Goal: Task Accomplishment & Management: Manage account settings

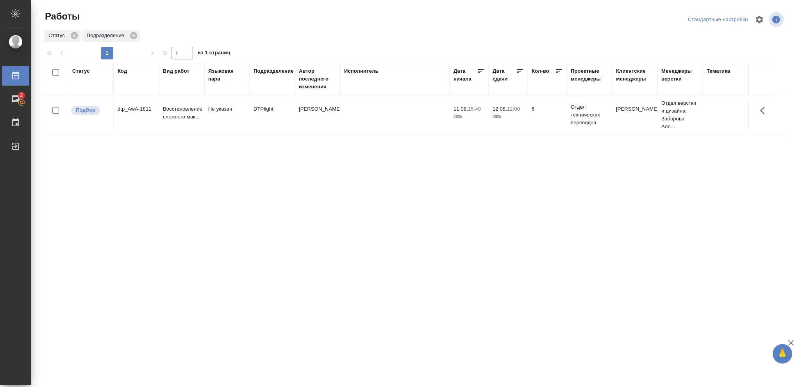
click at [85, 68] on div "Статус" at bounding box center [81, 71] width 18 height 8
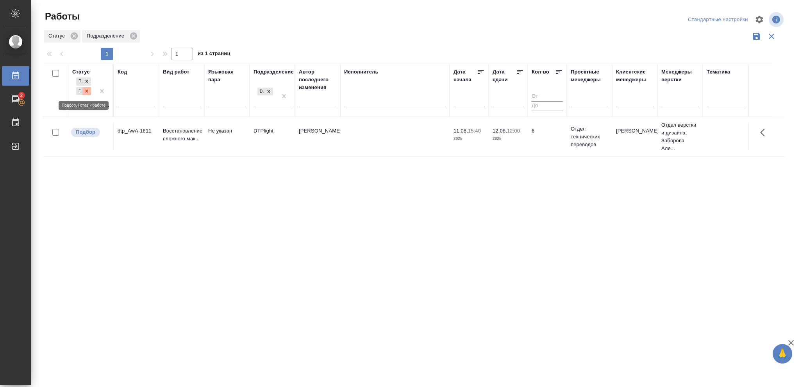
click at [87, 91] on icon at bounding box center [87, 90] width 3 height 3
click at [87, 90] on icon at bounding box center [87, 88] width 3 height 3
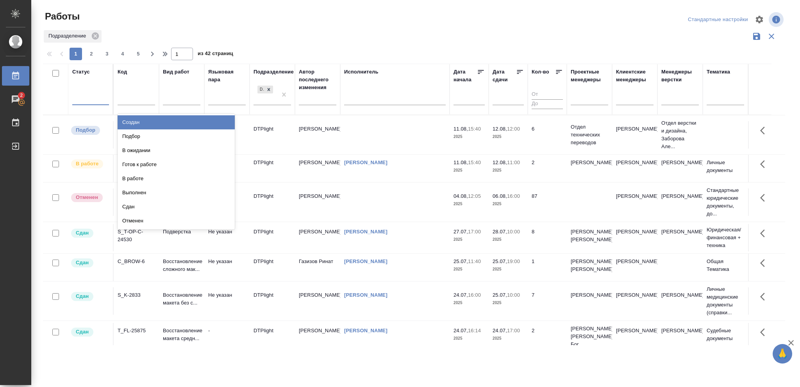
click at [86, 97] on div at bounding box center [90, 97] width 37 height 11
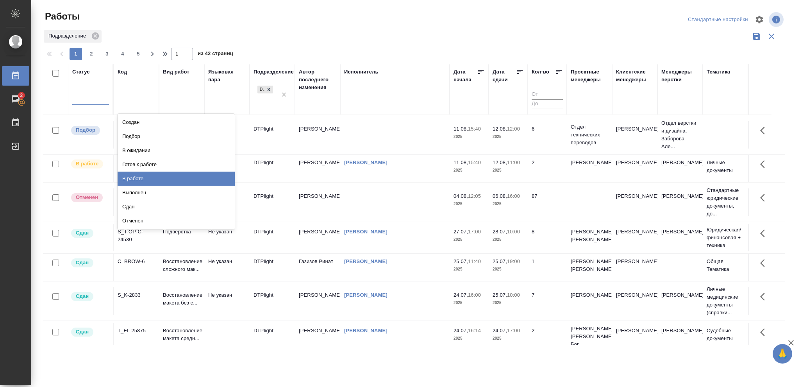
click at [132, 177] on div "В работе" at bounding box center [176, 178] width 117 height 14
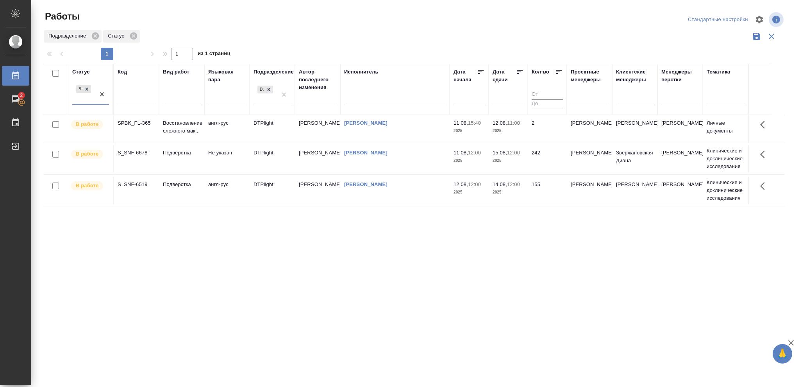
click at [520, 131] on p "2025" at bounding box center [507, 131] width 31 height 8
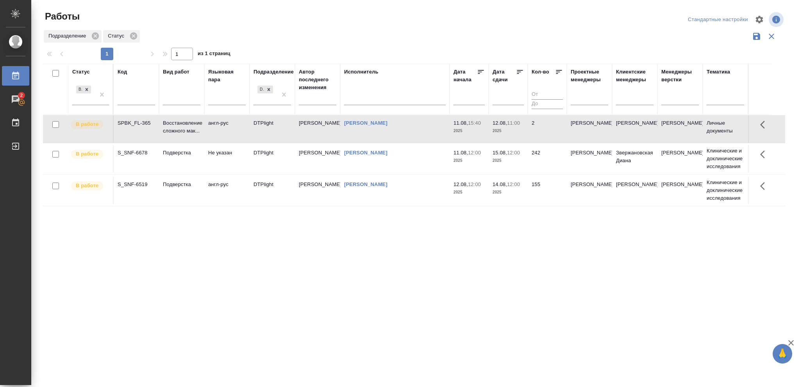
click at [520, 131] on p "2025" at bounding box center [507, 131] width 31 height 8
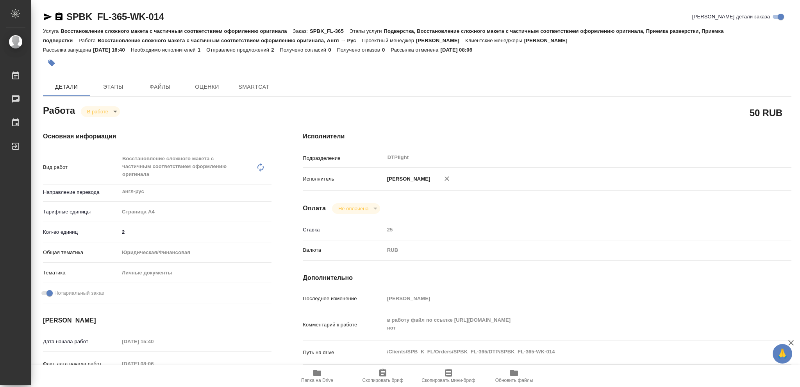
type textarea "x"
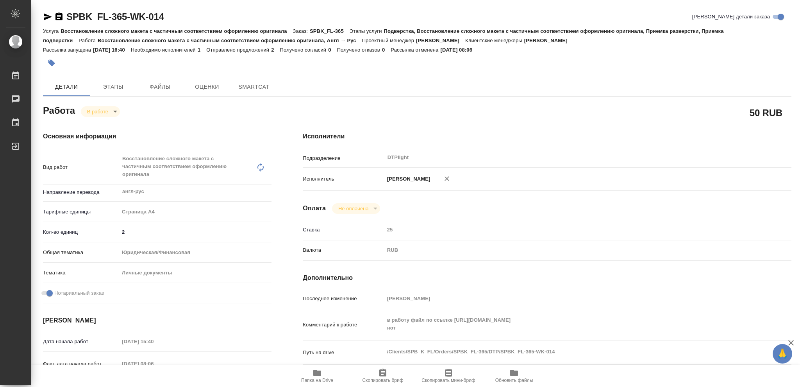
type textarea "x"
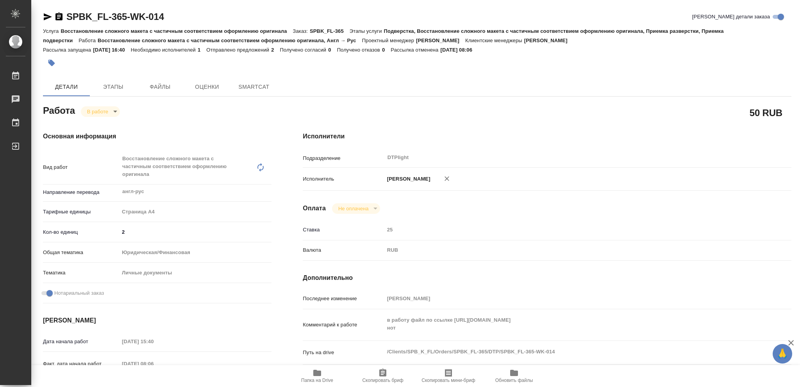
type textarea "x"
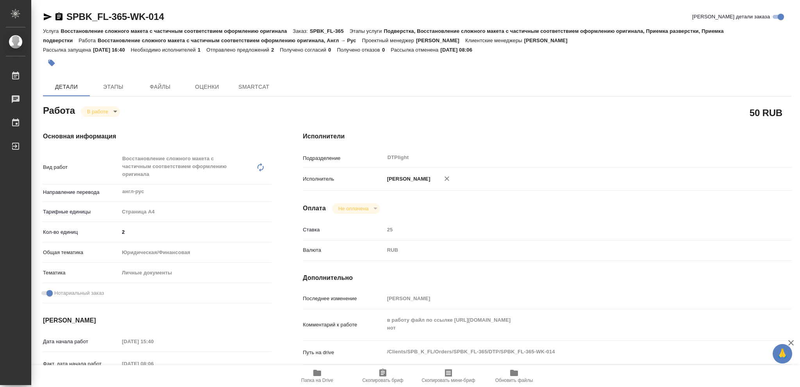
type textarea "x"
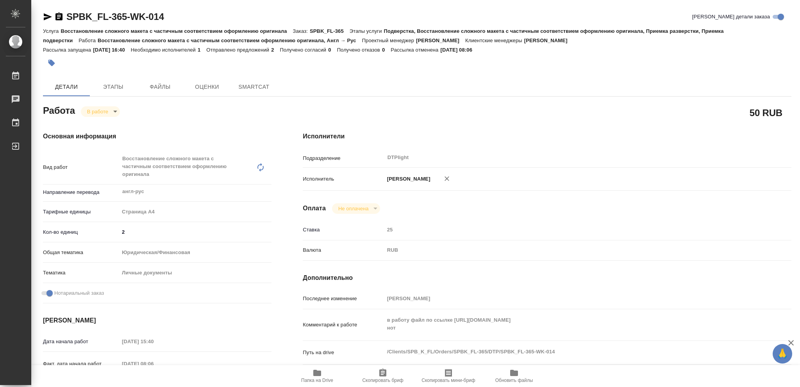
type textarea "x"
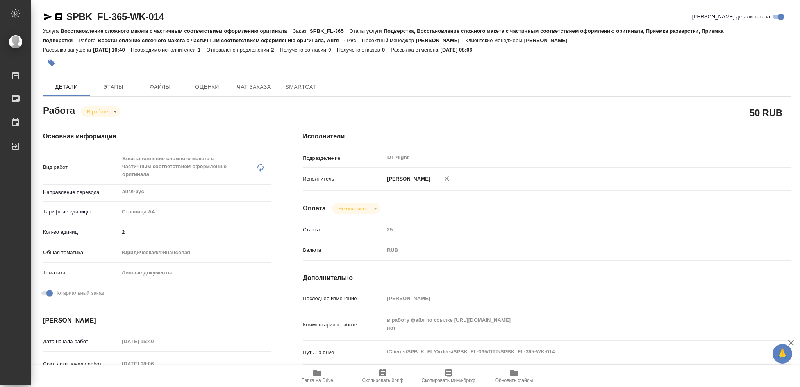
type textarea "x"
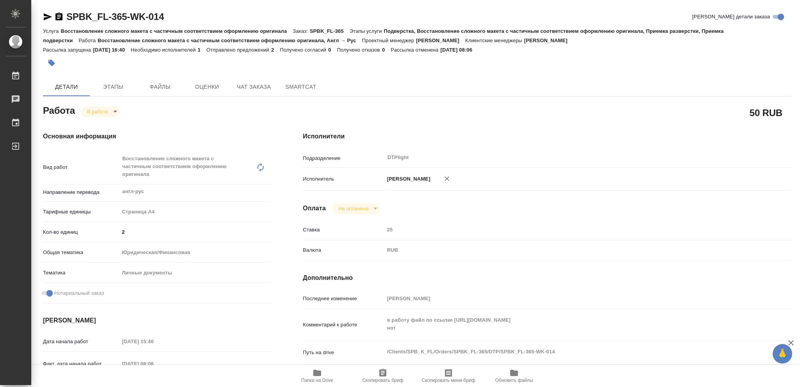
type textarea "x"
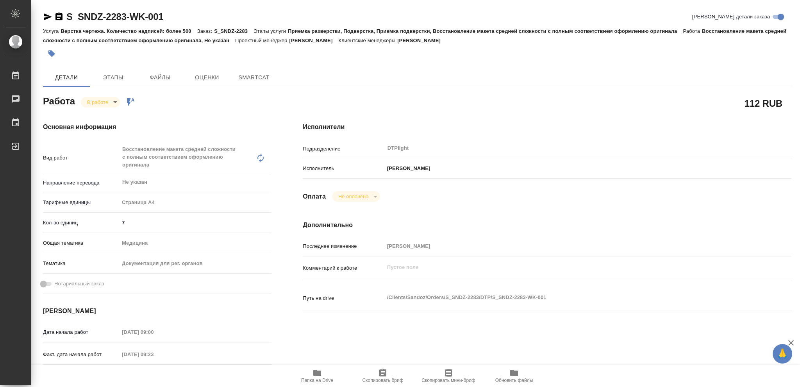
type textarea "x"
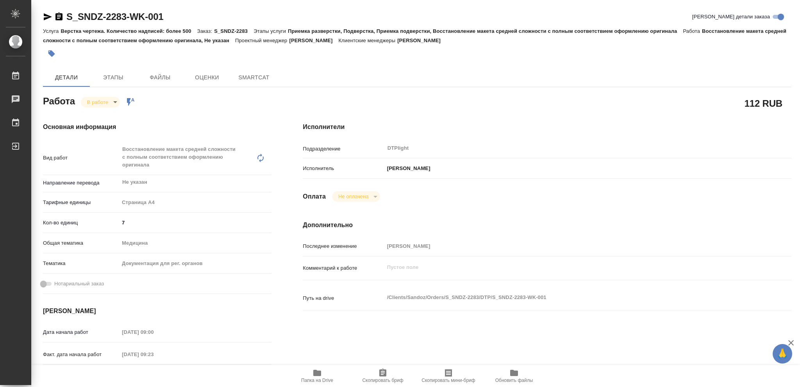
type textarea "x"
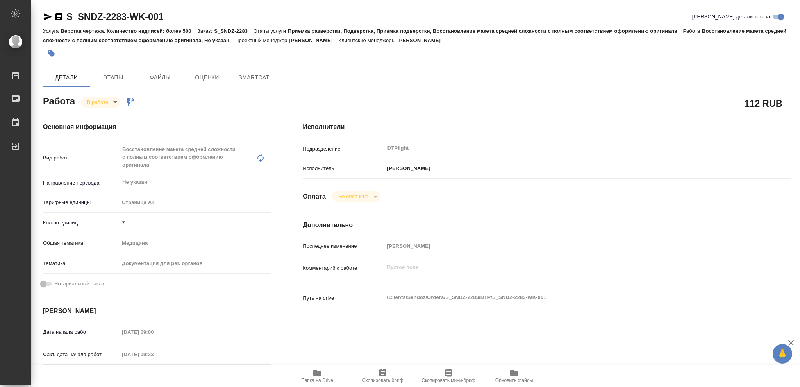
type textarea "x"
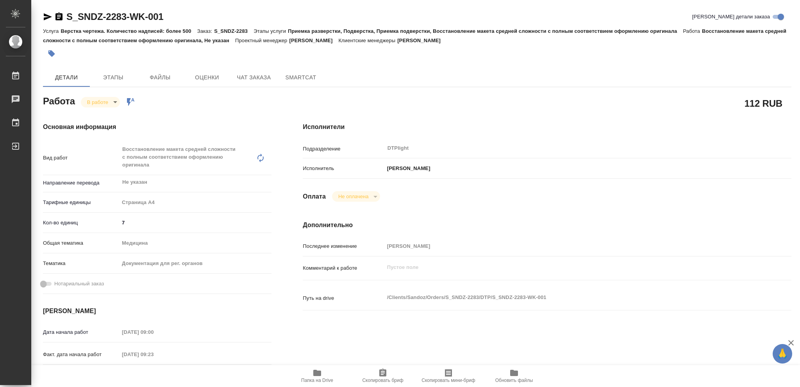
type textarea "x"
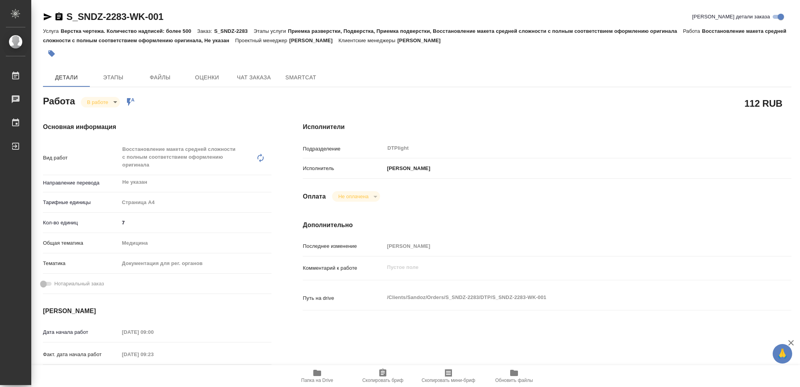
type textarea "x"
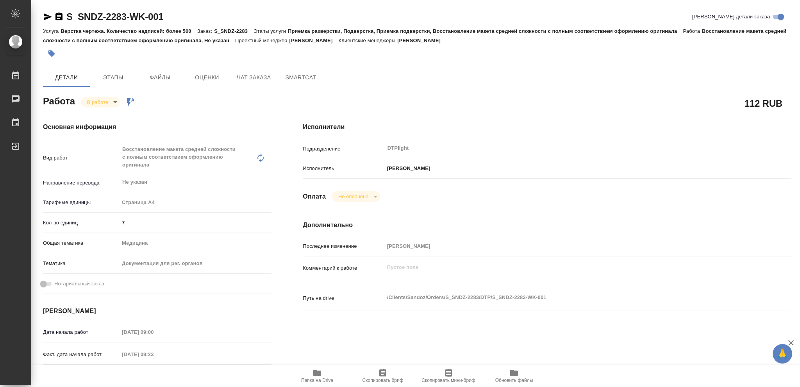
click at [319, 373] on icon "button" at bounding box center [317, 372] width 8 height 6
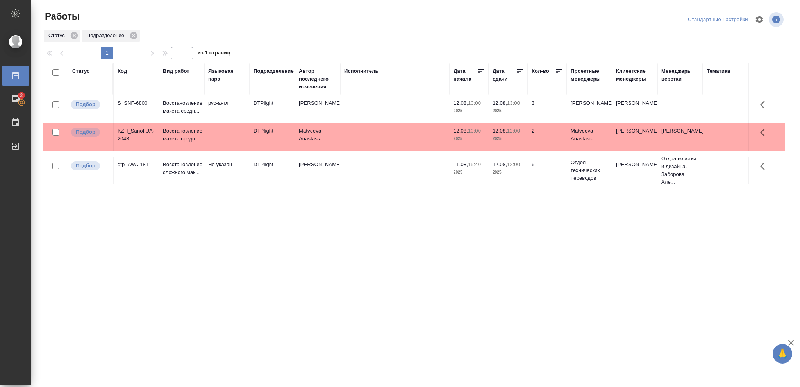
click at [513, 105] on p "13:00" at bounding box center [513, 103] width 13 height 6
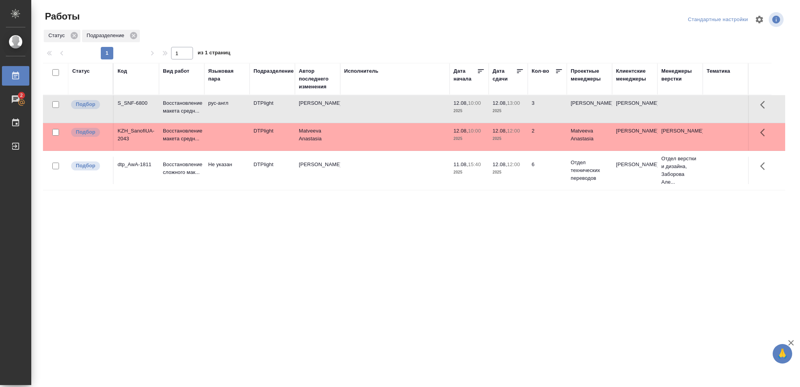
click at [513, 105] on p "13:00" at bounding box center [513, 103] width 13 height 6
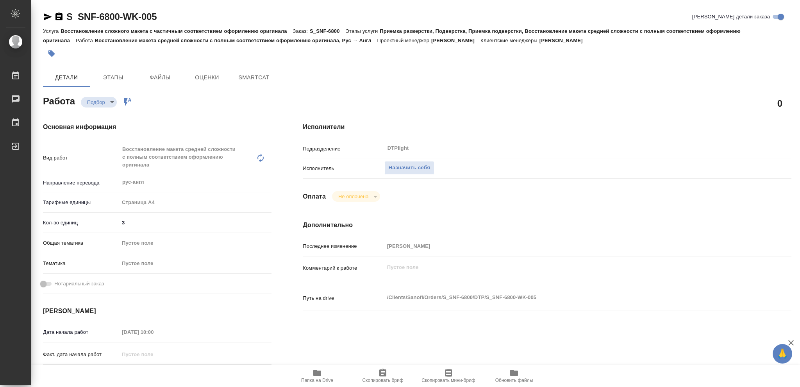
type textarea "x"
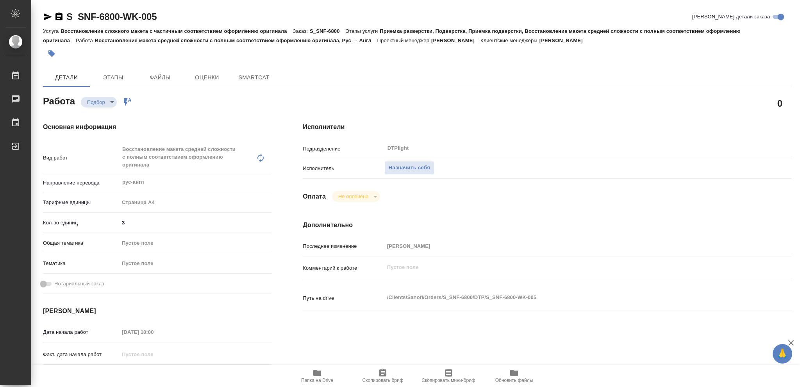
type textarea "x"
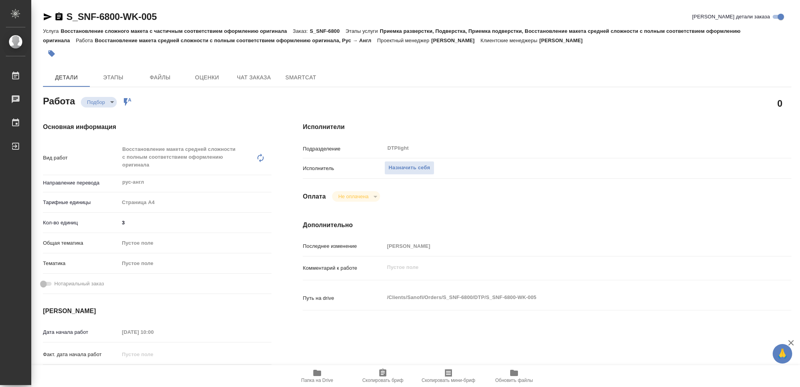
type textarea "x"
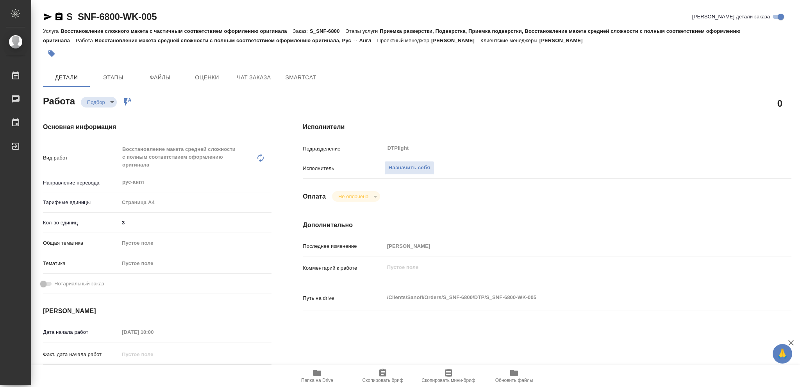
type textarea "x"
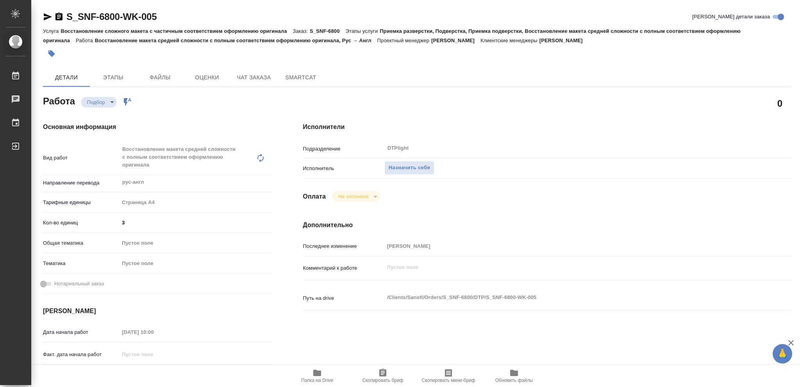
click at [317, 374] on icon "button" at bounding box center [317, 372] width 8 height 6
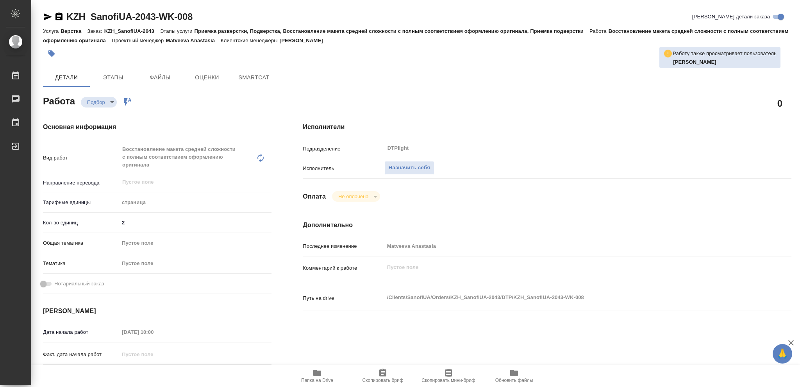
type textarea "x"
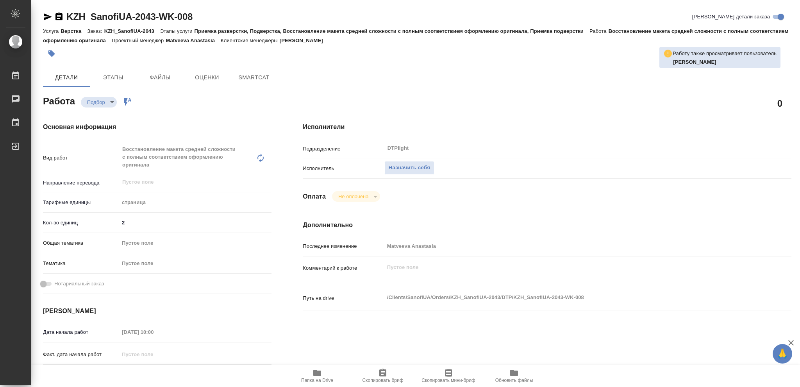
type textarea "x"
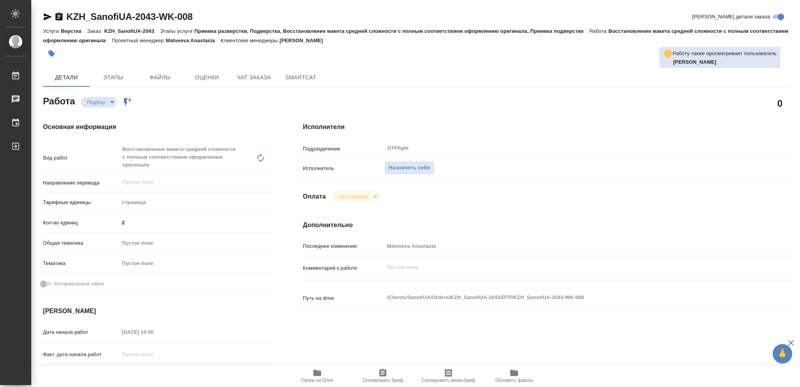
type textarea "x"
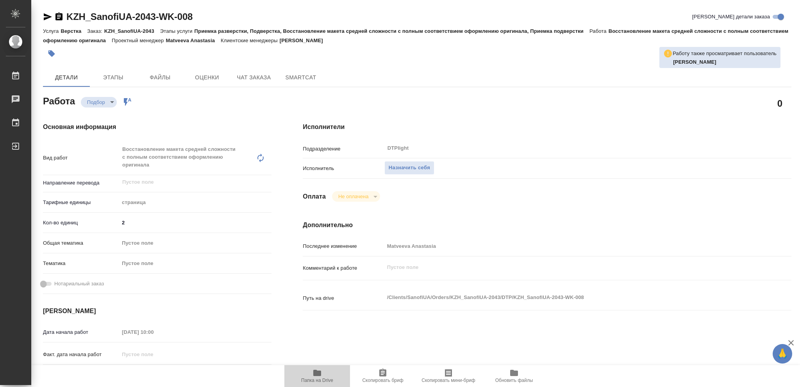
click at [315, 374] on icon "button" at bounding box center [317, 372] width 8 height 6
type textarea "x"
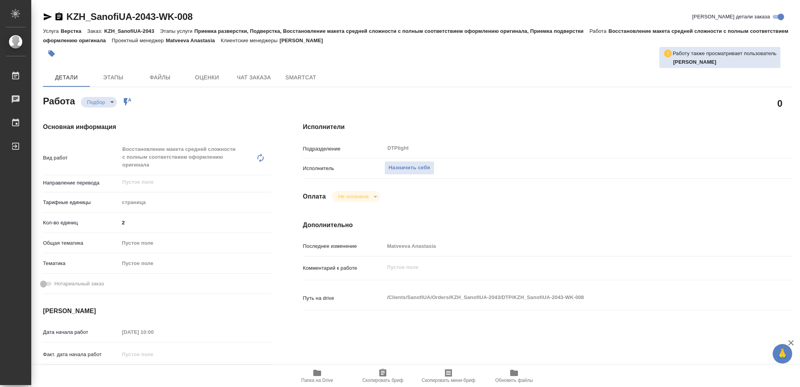
type textarea "x"
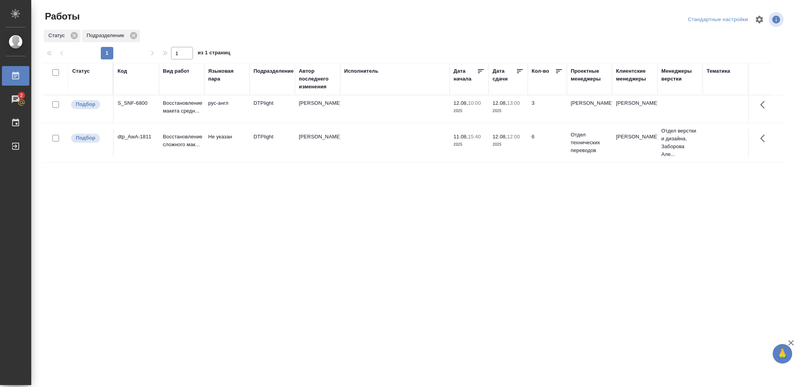
click at [82, 73] on div "Статус" at bounding box center [81, 71] width 18 height 8
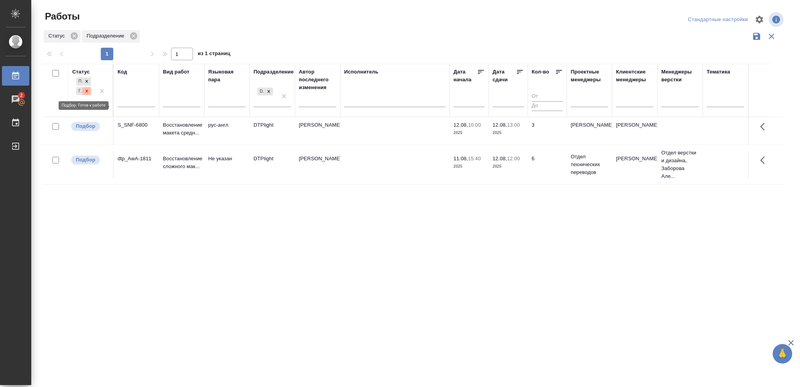
click at [86, 92] on icon at bounding box center [87, 90] width 3 height 3
click at [87, 90] on icon at bounding box center [87, 88] width 3 height 3
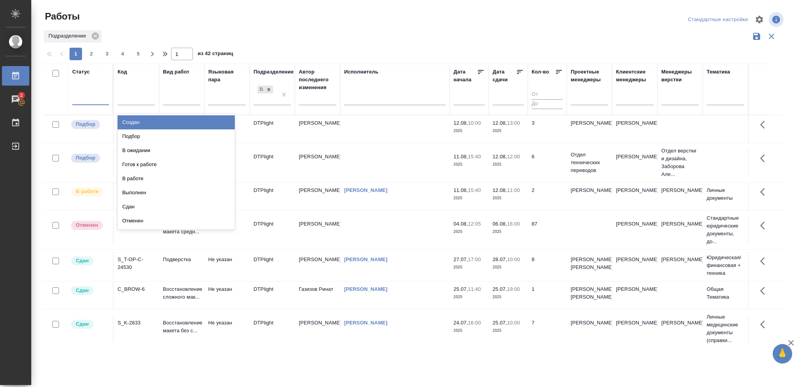
click at [84, 96] on div at bounding box center [90, 97] width 37 height 11
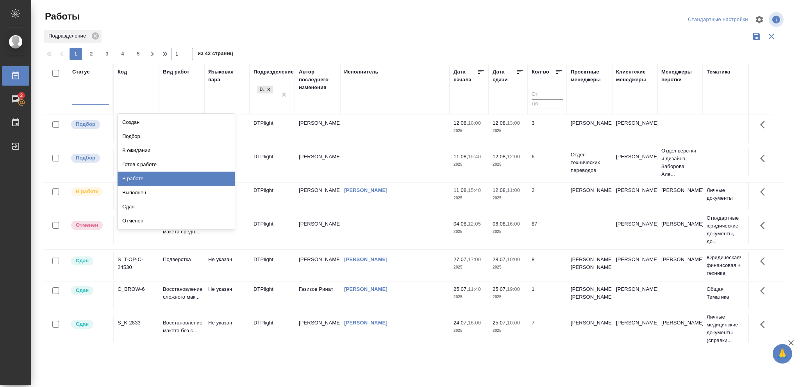
click at [134, 179] on div "В работе" at bounding box center [176, 178] width 117 height 14
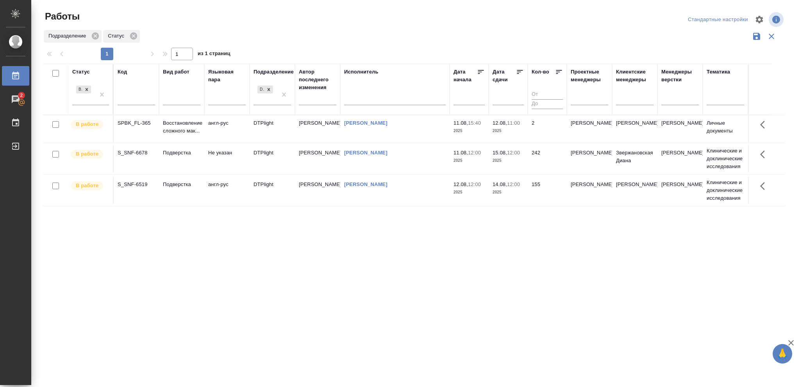
click at [510, 130] on p "2025" at bounding box center [507, 131] width 31 height 8
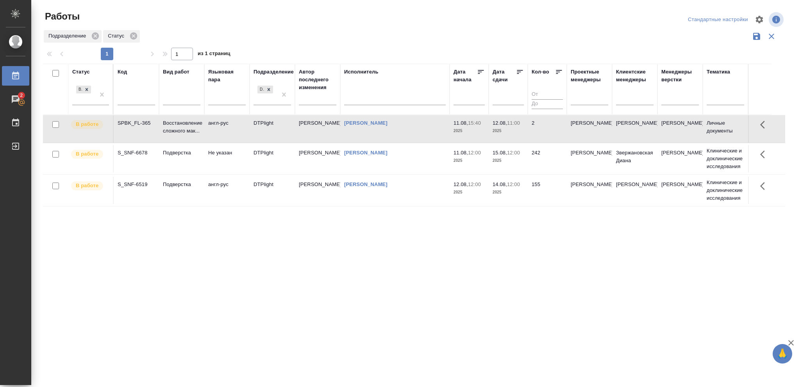
click at [510, 130] on p "2025" at bounding box center [507, 131] width 31 height 8
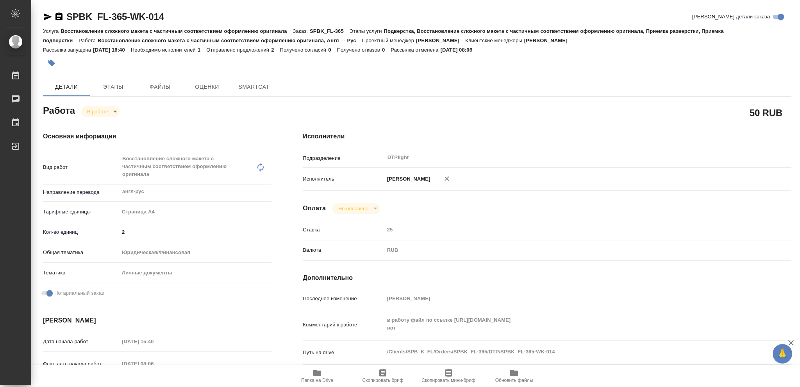
type textarea "x"
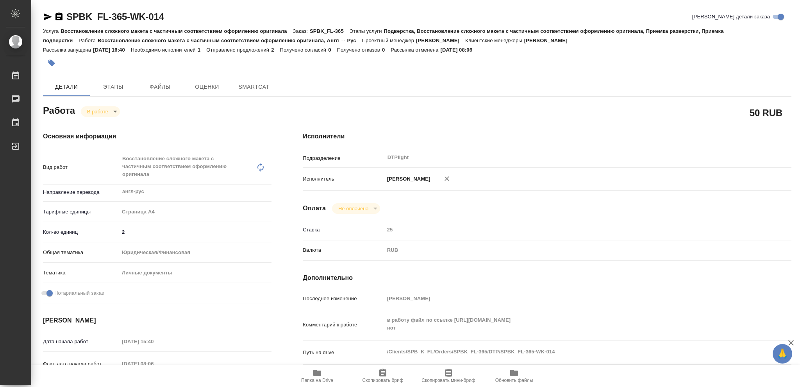
type textarea "x"
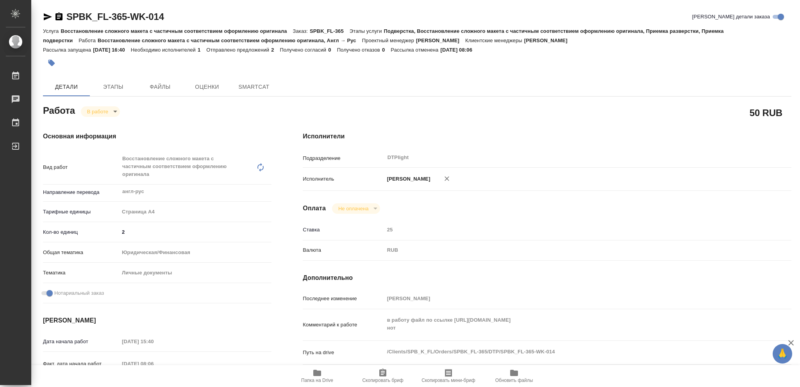
type textarea "x"
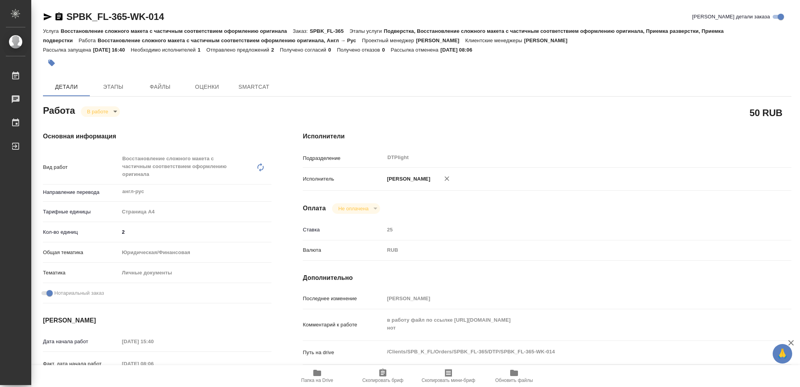
type textarea "x"
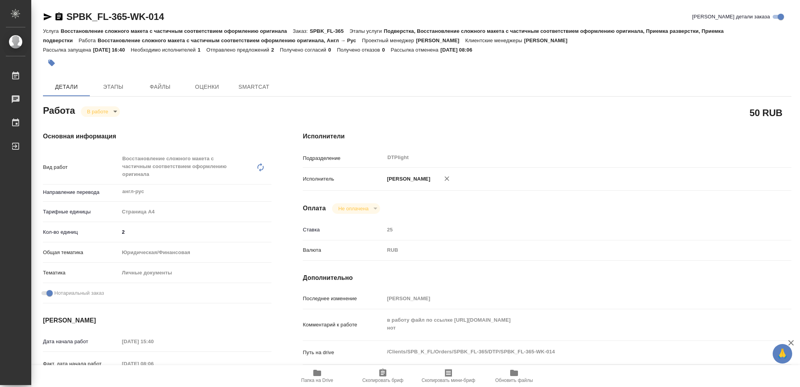
type textarea "x"
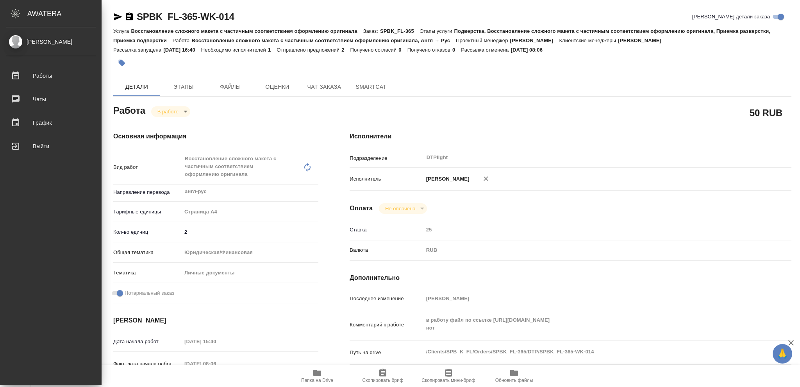
type textarea "x"
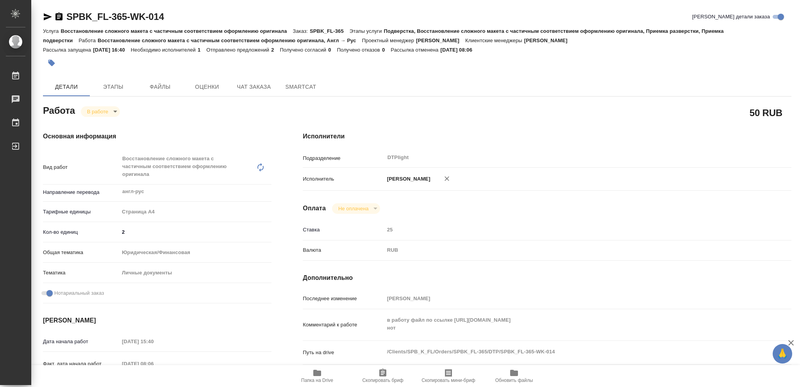
type textarea "x"
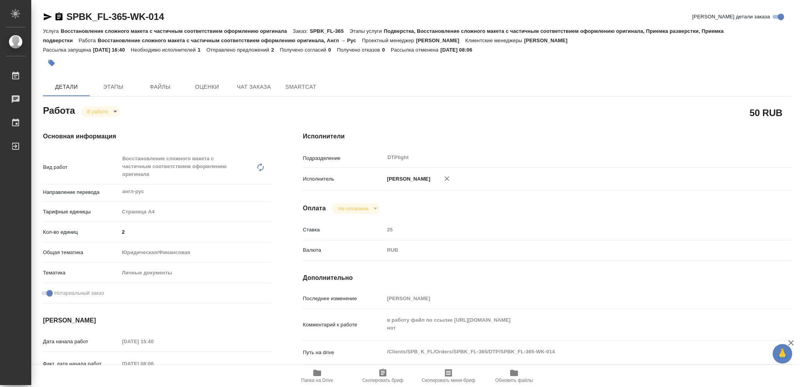
type textarea "x"
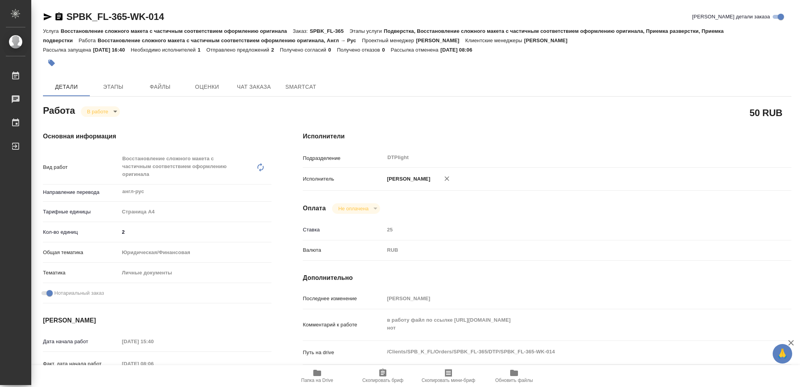
click at [45, 15] on icon "button" at bounding box center [48, 16] width 8 height 7
click at [315, 372] on icon "button" at bounding box center [317, 372] width 8 height 6
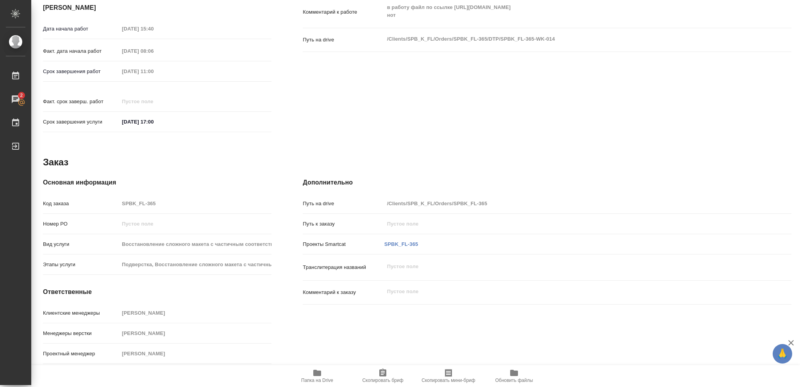
scroll to position [25, 0]
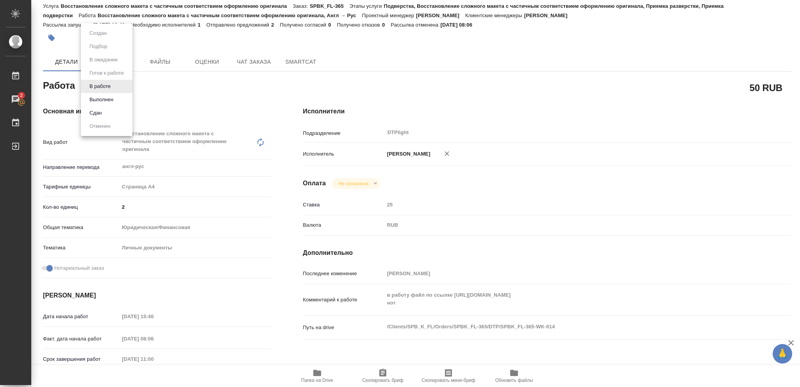
click at [114, 86] on body "🙏 .cls-1 fill:#fff; AWATERA Vasileva Olga Работы 2 Чаты График Выйти SPBK_FL-36…" at bounding box center [400, 193] width 800 height 387
click at [100, 98] on button "Выполнен" at bounding box center [101, 99] width 29 height 9
type textarea "x"
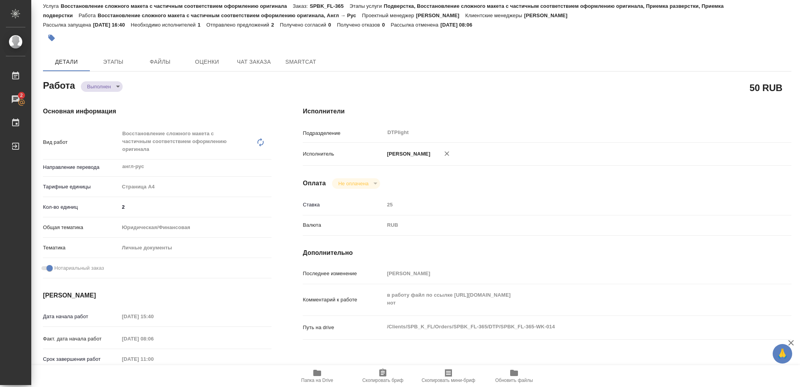
type textarea "x"
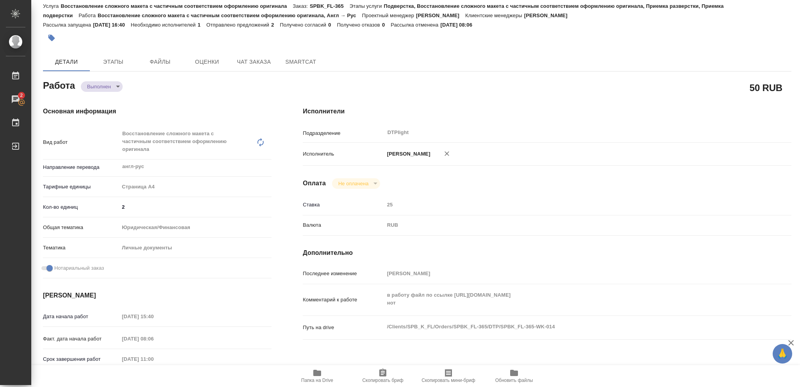
type textarea "x"
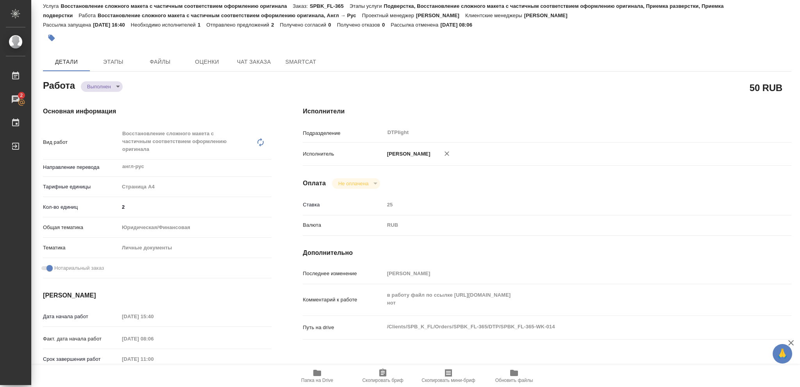
type textarea "x"
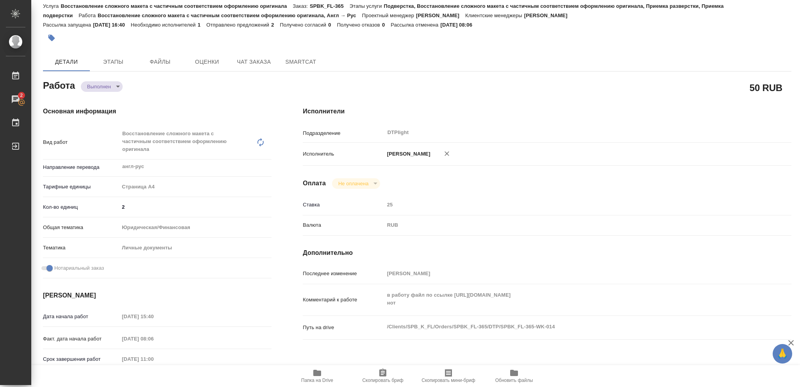
type textarea "x"
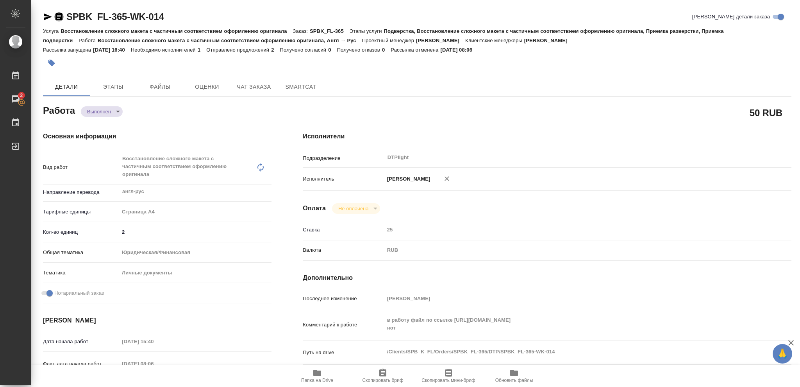
drag, startPoint x: 59, startPoint y: 16, endPoint x: 69, endPoint y: 43, distance: 28.8
click at [59, 16] on icon "button" at bounding box center [58, 16] width 9 height 9
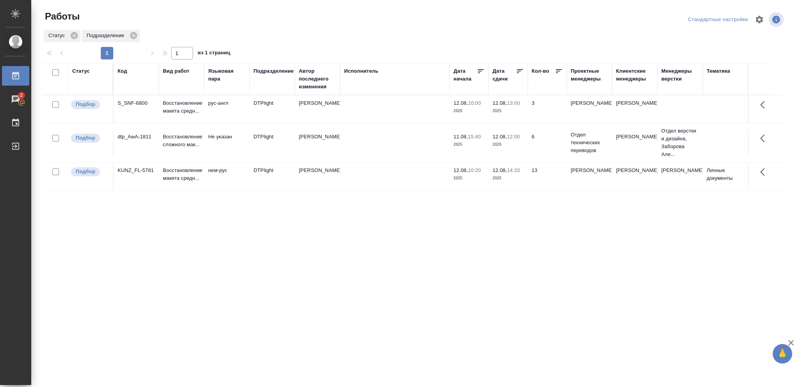
click at [504, 110] on p "2025" at bounding box center [507, 111] width 31 height 8
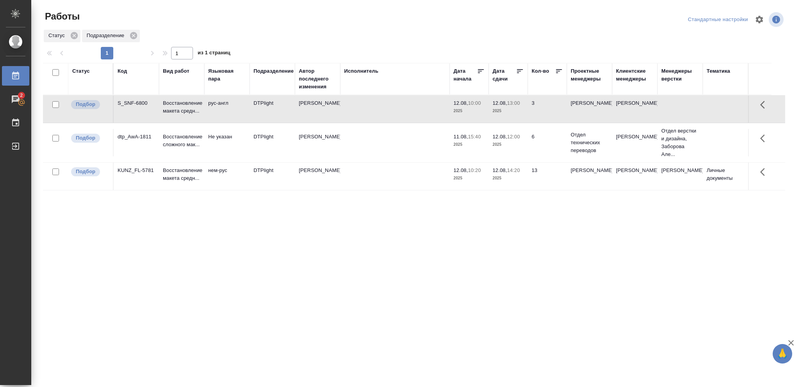
click at [504, 110] on p "2025" at bounding box center [507, 111] width 31 height 8
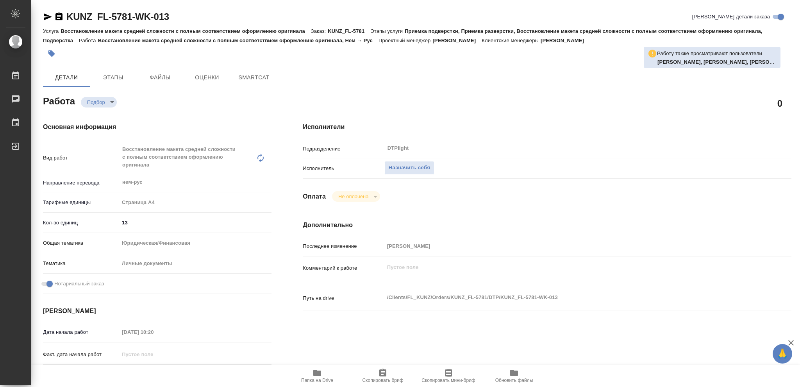
type textarea "x"
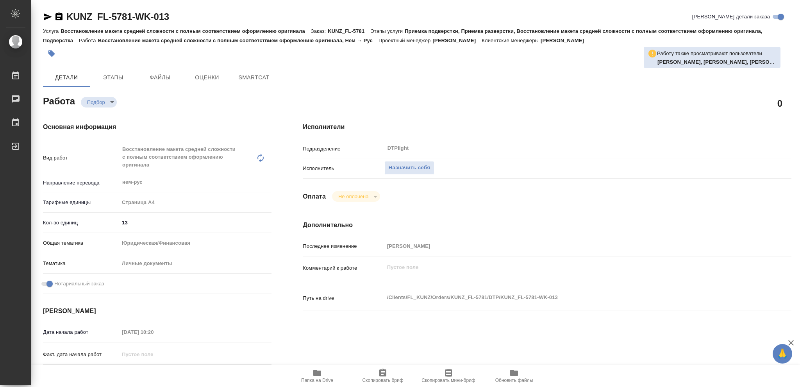
type textarea "x"
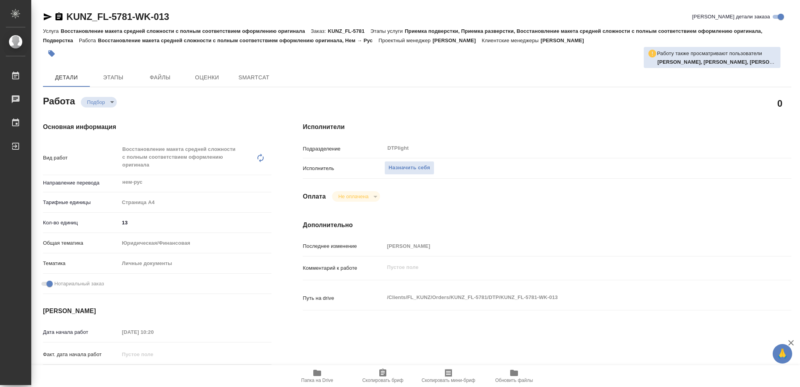
type textarea "x"
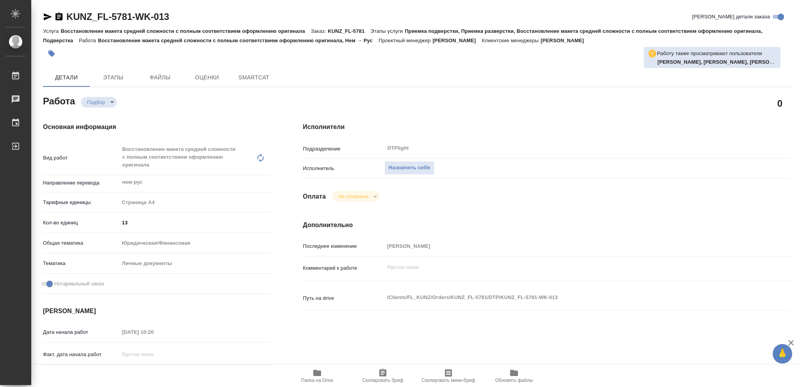
type textarea "x"
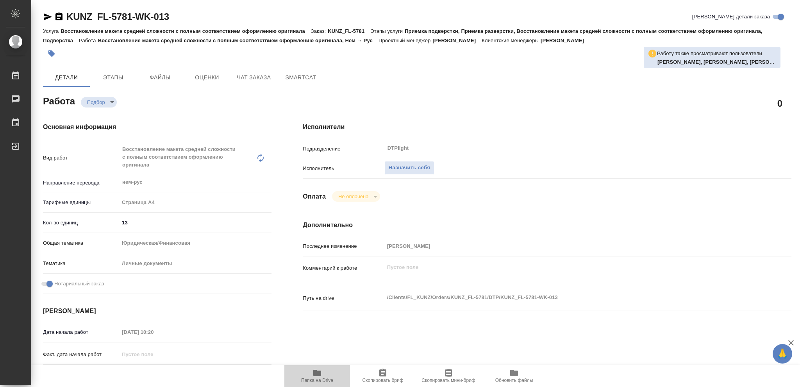
drag, startPoint x: 316, startPoint y: 375, endPoint x: 484, endPoint y: 356, distance: 169.4
click at [316, 374] on icon "button" at bounding box center [317, 372] width 8 height 6
type textarea "x"
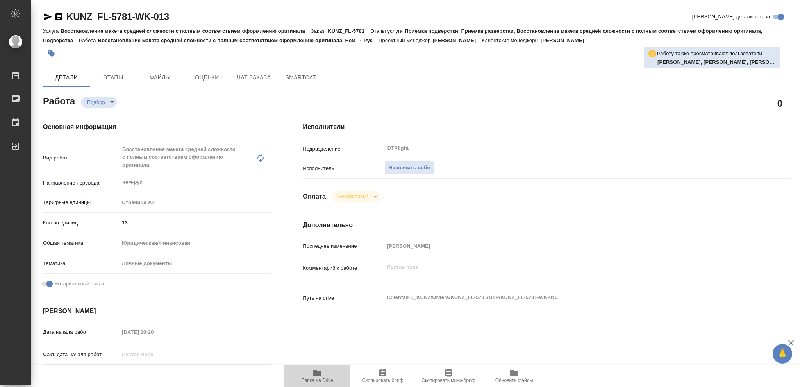
type textarea "x"
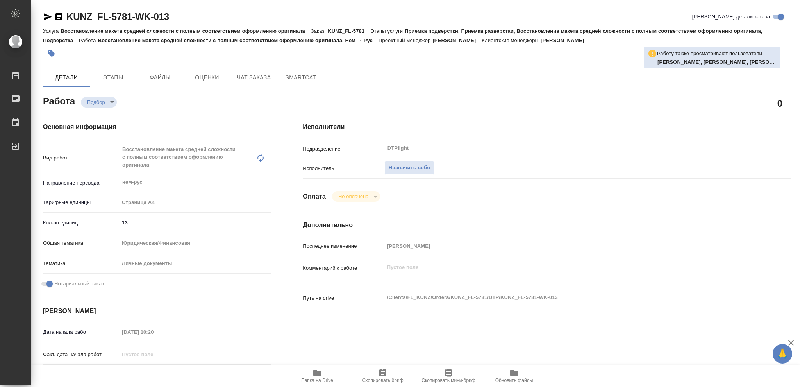
type textarea "x"
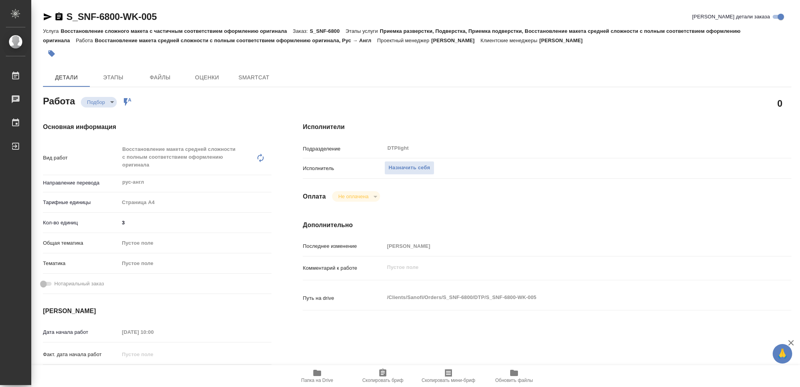
type textarea "x"
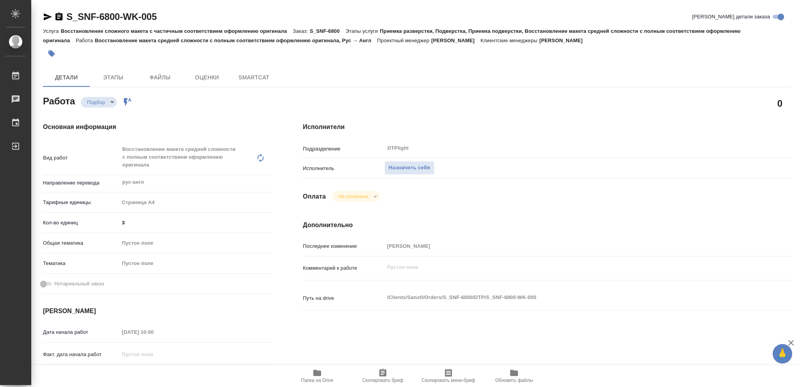
type textarea "x"
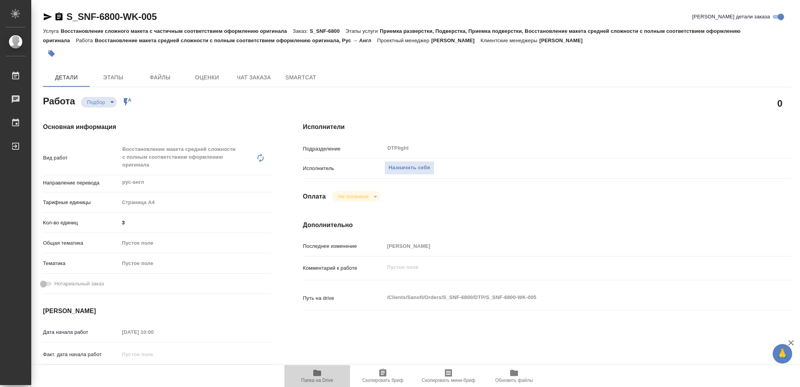
click at [317, 376] on icon "button" at bounding box center [316, 372] width 9 height 9
type textarea "x"
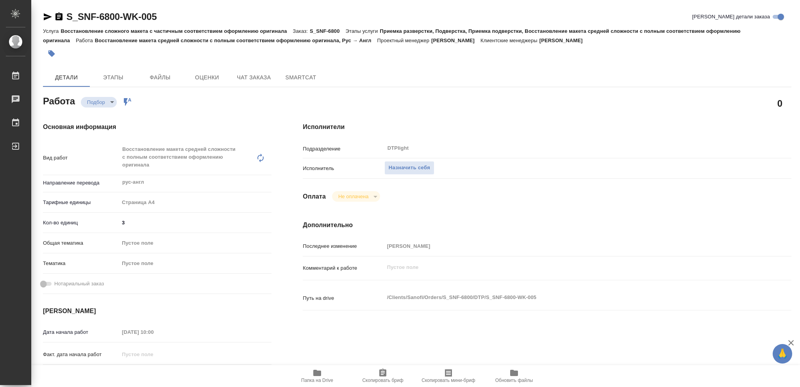
type textarea "x"
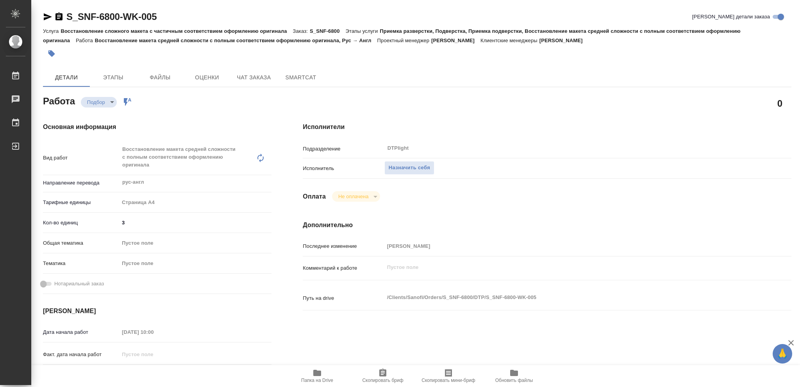
type textarea "x"
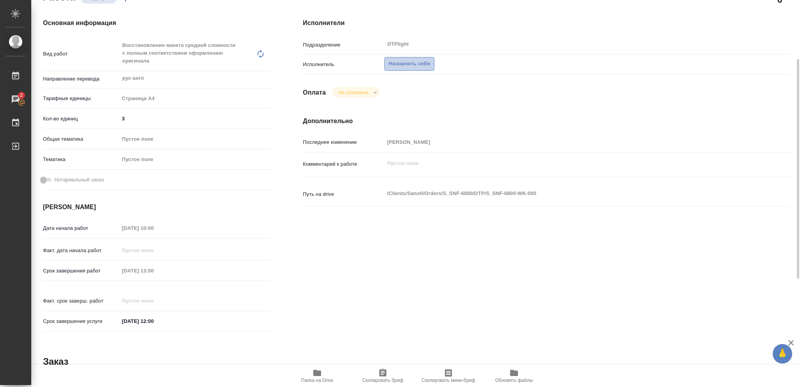
click at [410, 63] on span "Назначить себя" at bounding box center [409, 63] width 41 height 9
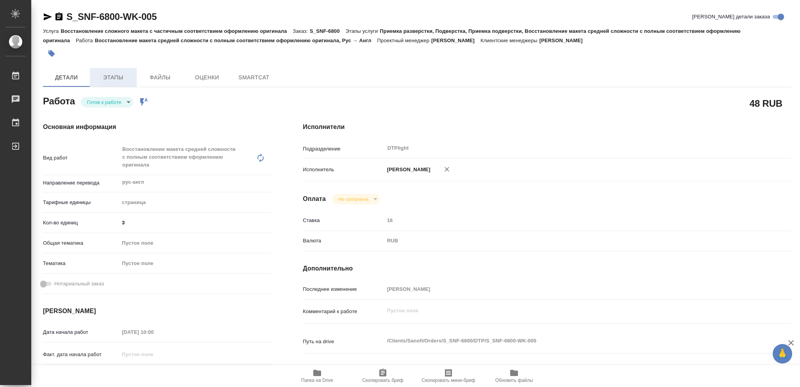
type textarea "x"
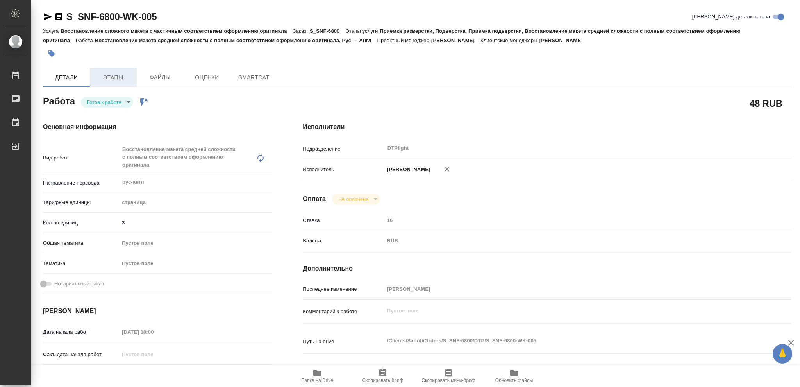
type textarea "x"
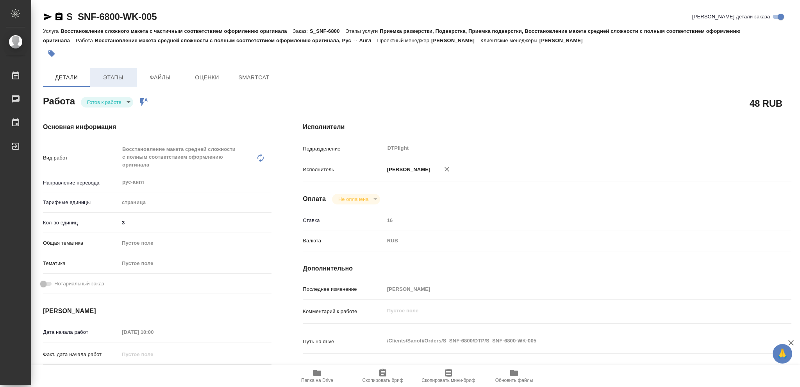
type textarea "x"
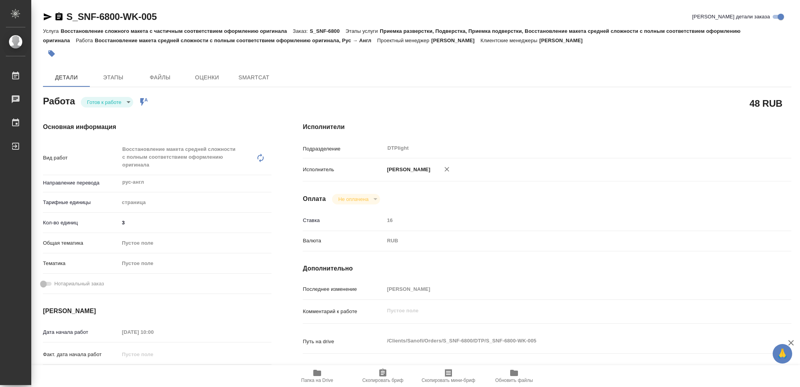
type textarea "x"
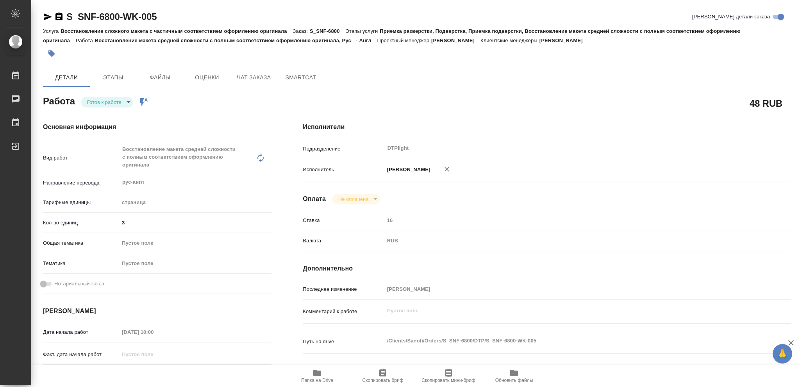
type textarea "x"
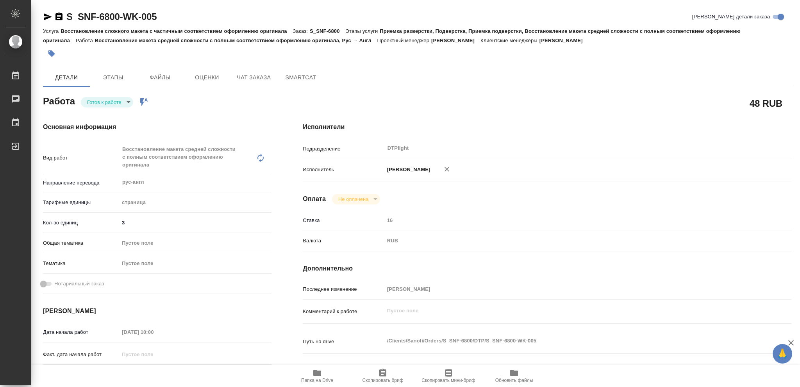
click at [128, 100] on body "🙏 .cls-1 fill:#fff; AWATERA Vasileva Olga Работы Чаты График Выйти S_SNF-6800-W…" at bounding box center [400, 193] width 800 height 387
click at [108, 101] on button "В работе" at bounding box center [100, 102] width 26 height 9
type textarea "x"
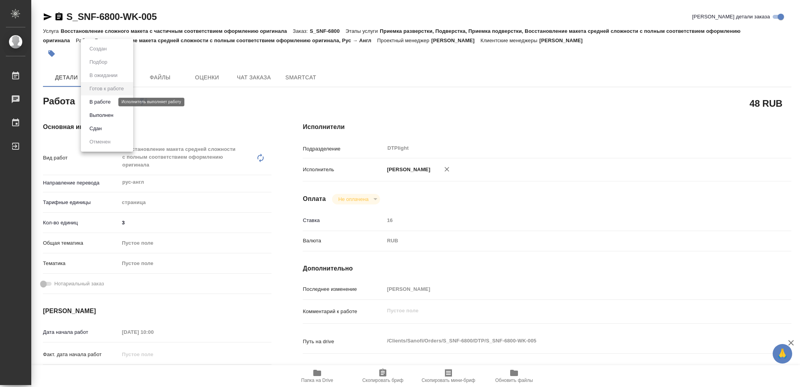
type textarea "x"
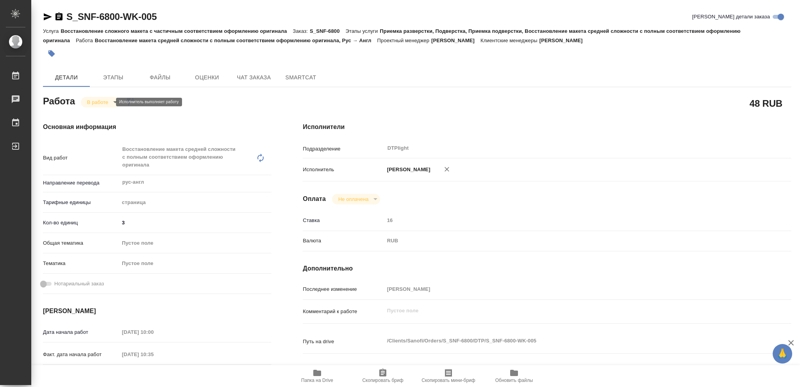
type textarea "x"
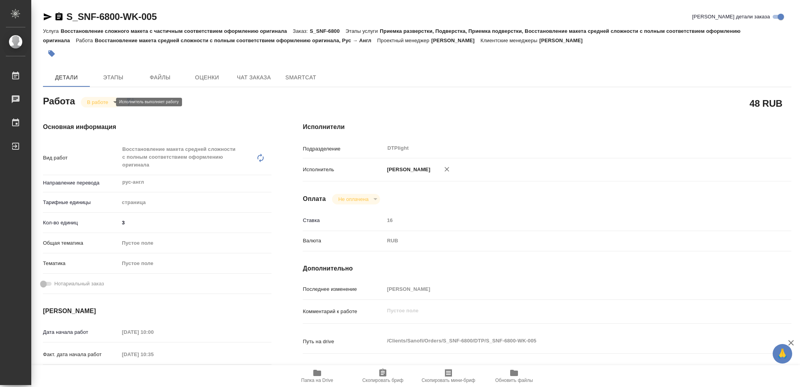
type textarea "x"
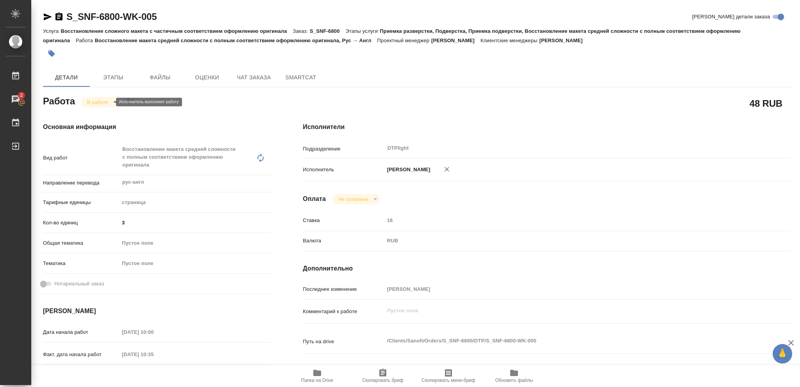
type textarea "x"
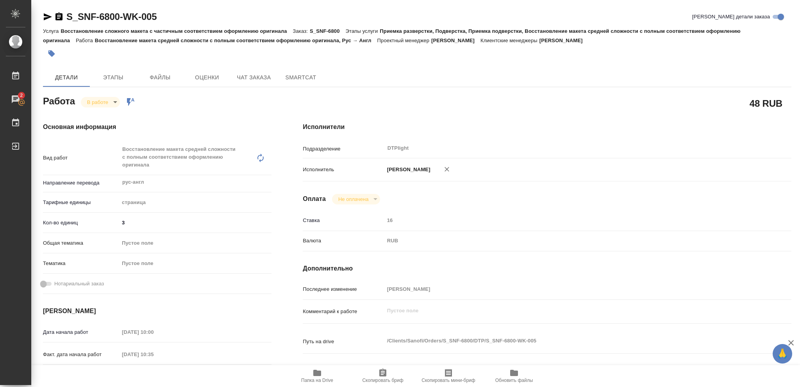
type textarea "x"
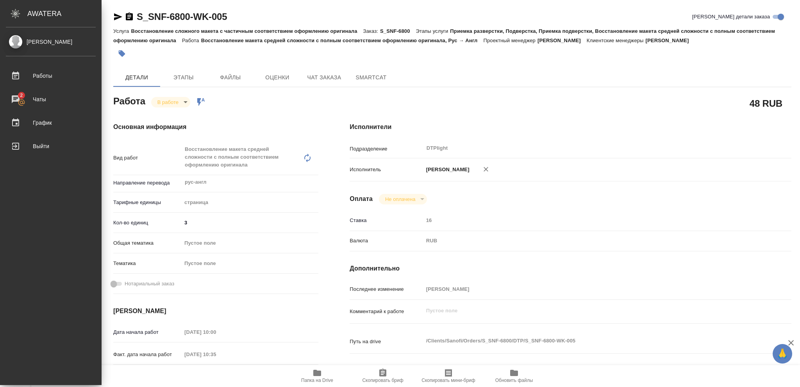
type textarea "x"
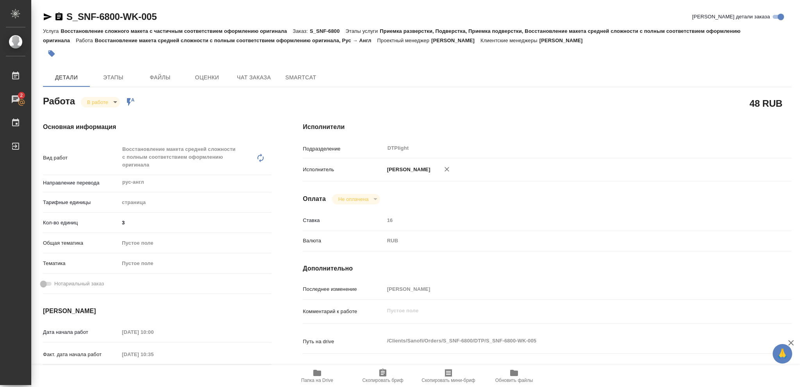
click at [57, 18] on icon "button" at bounding box center [58, 16] width 7 height 8
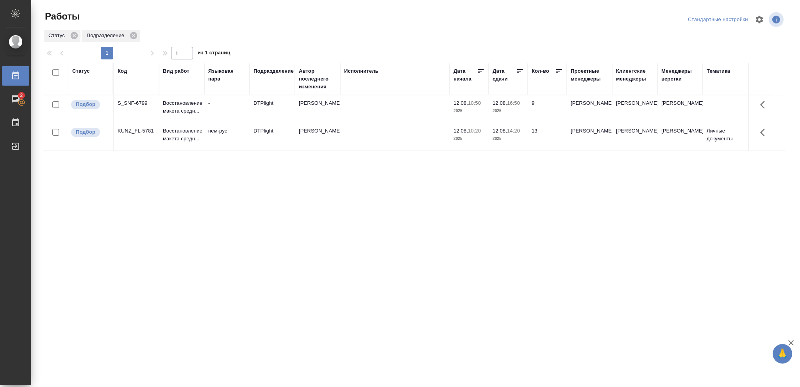
click at [513, 111] on p "2025" at bounding box center [507, 111] width 31 height 8
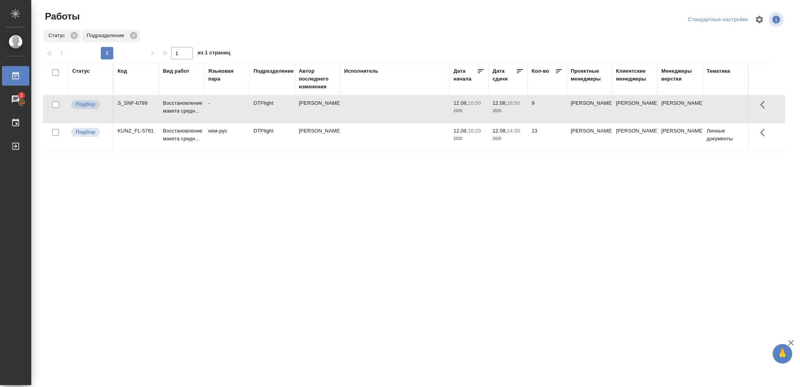
click at [513, 111] on p "2025" at bounding box center [507, 111] width 31 height 8
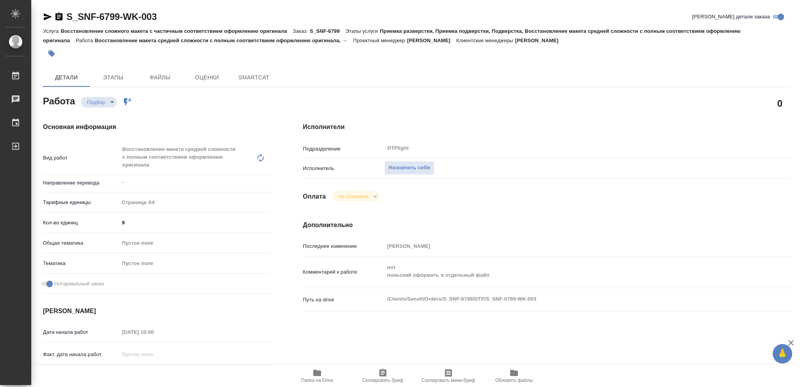
type textarea "x"
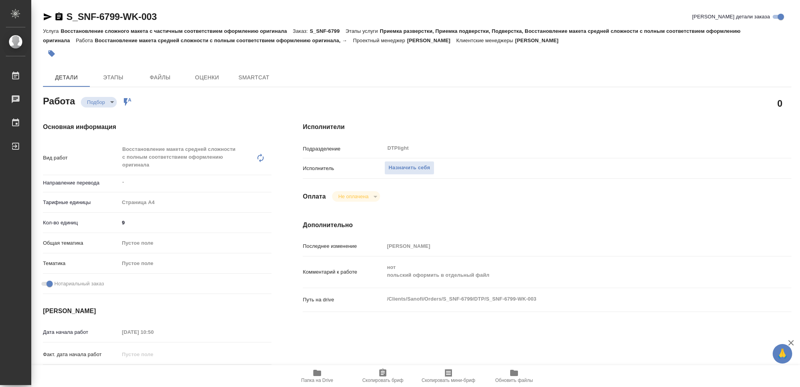
type textarea "x"
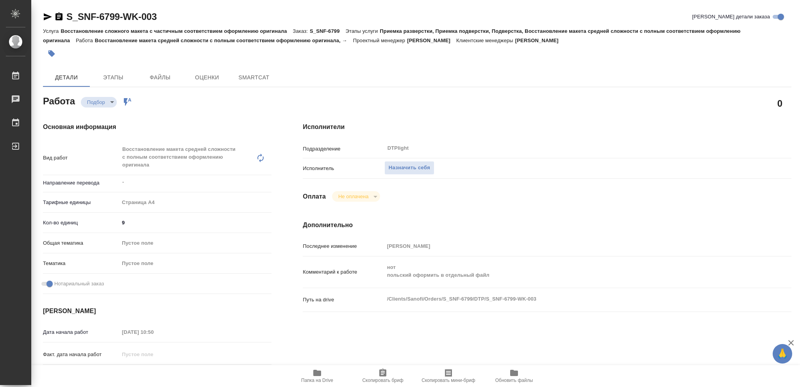
type textarea "x"
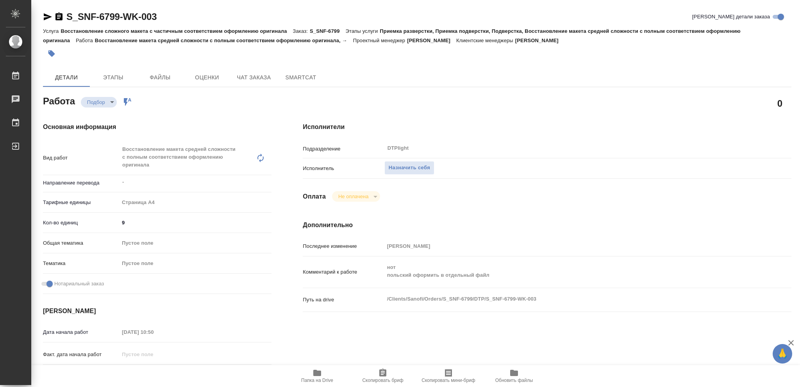
click at [317, 370] on icon "button" at bounding box center [316, 372] width 9 height 9
type textarea "x"
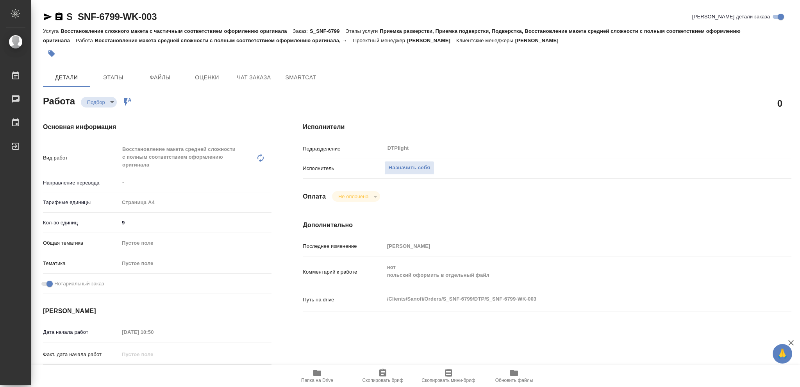
type textarea "x"
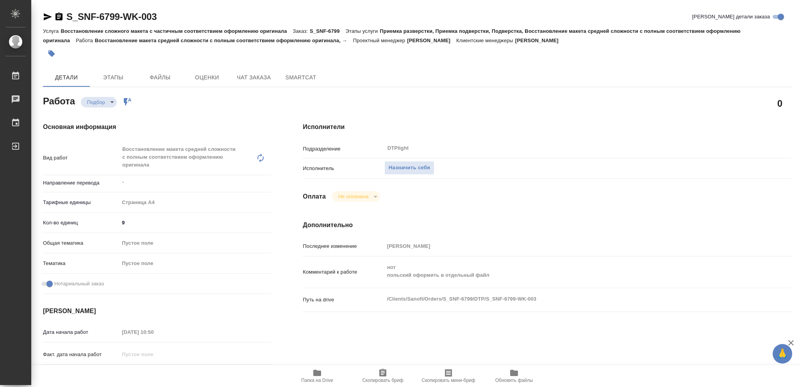
type textarea "x"
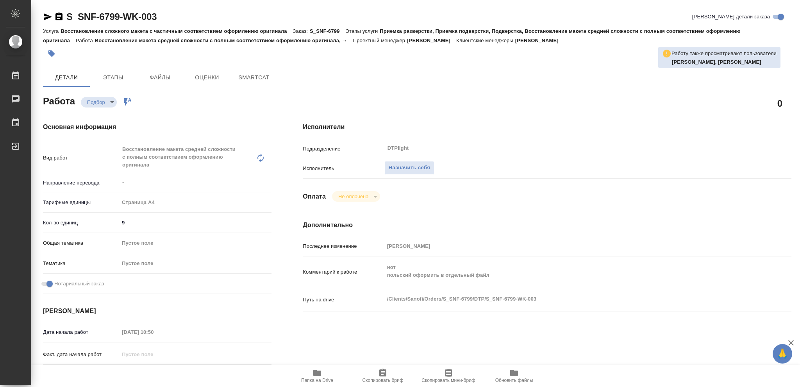
type textarea "x"
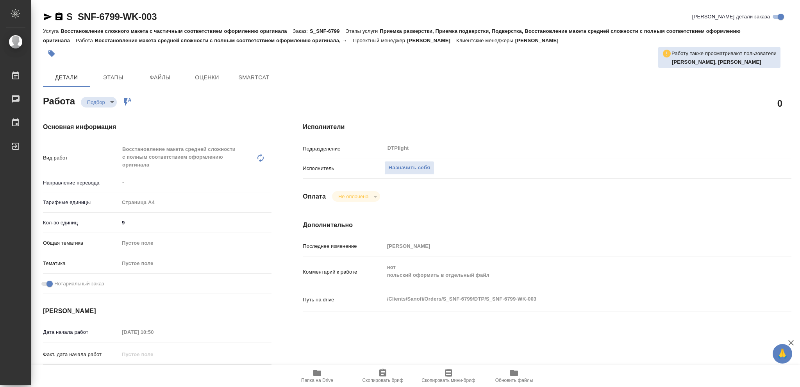
type textarea "x"
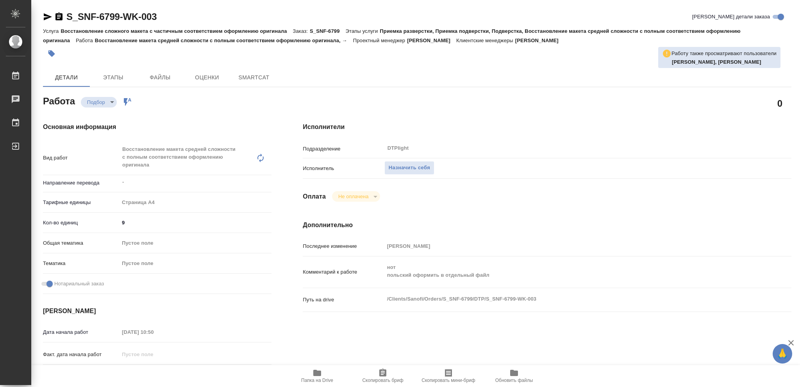
type textarea "x"
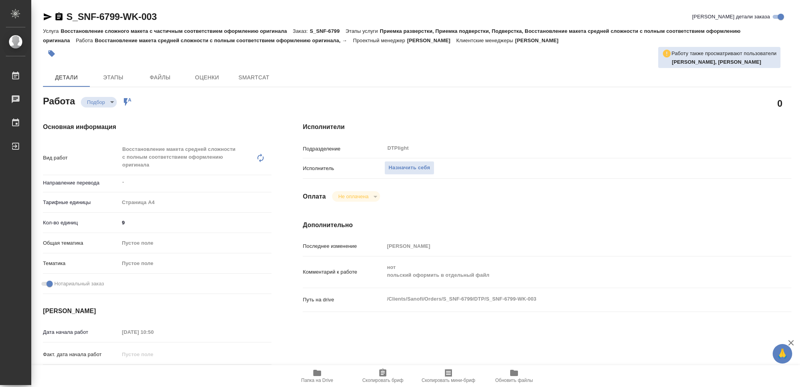
type textarea "x"
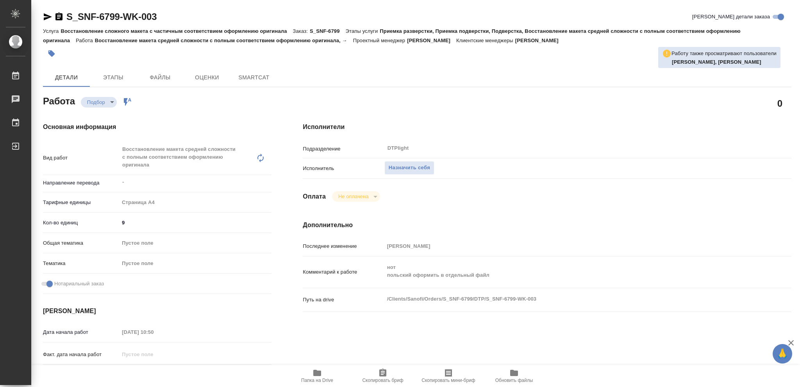
type textarea "x"
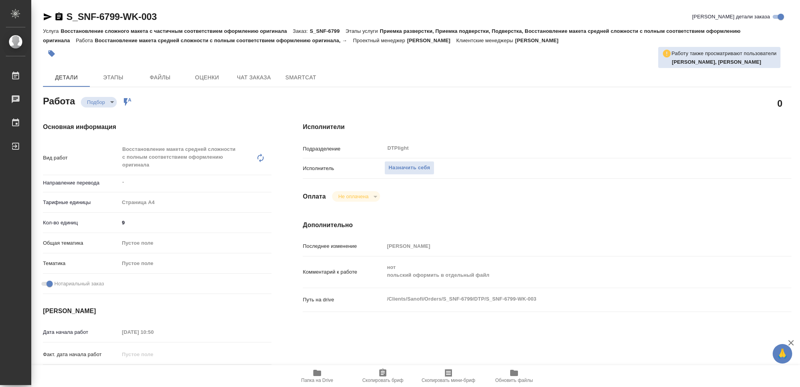
type textarea "x"
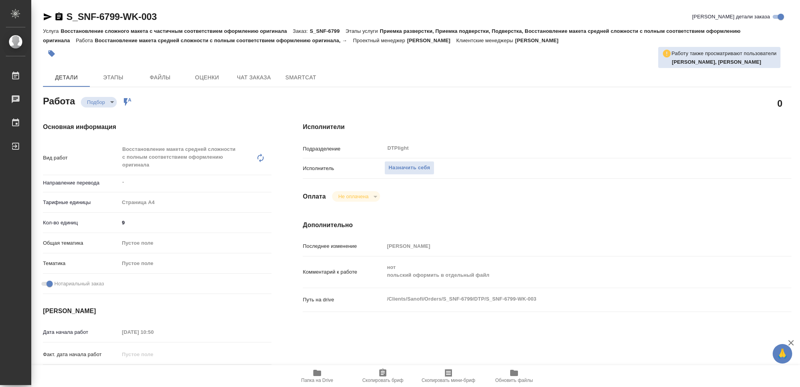
type textarea "x"
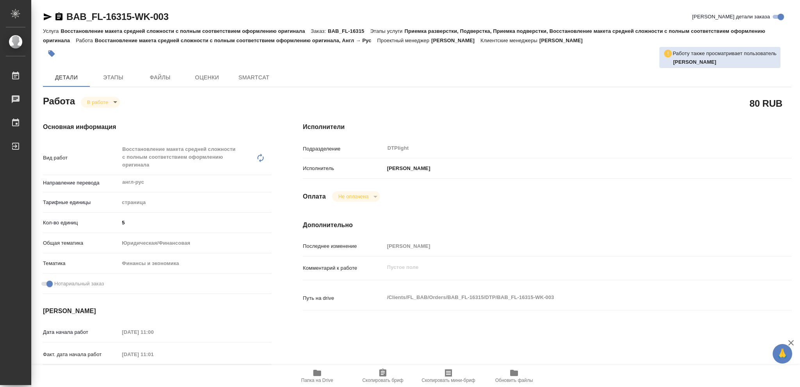
type textarea "x"
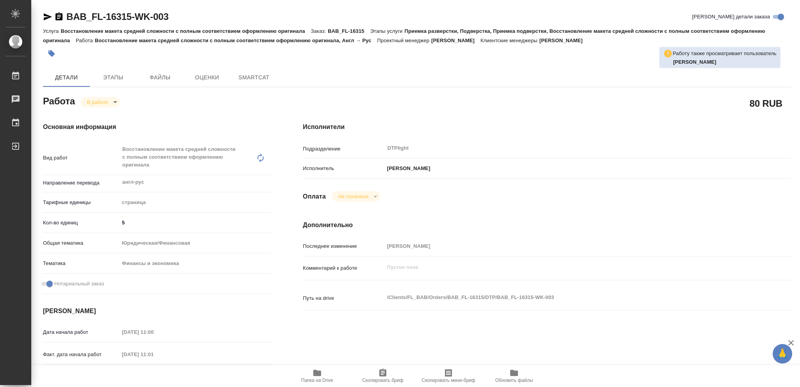
type textarea "x"
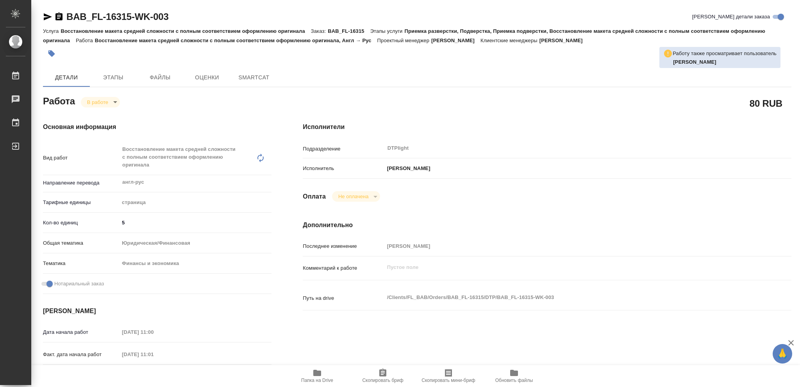
type textarea "x"
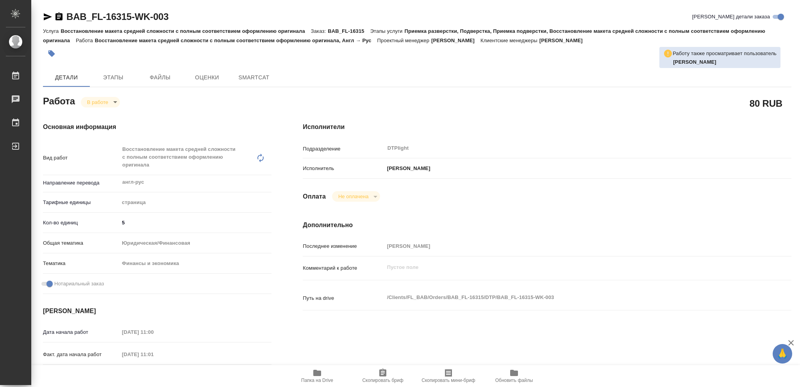
type textarea "x"
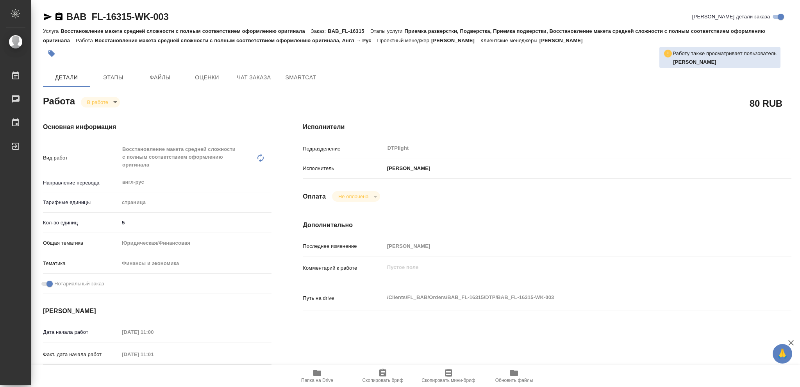
type textarea "x"
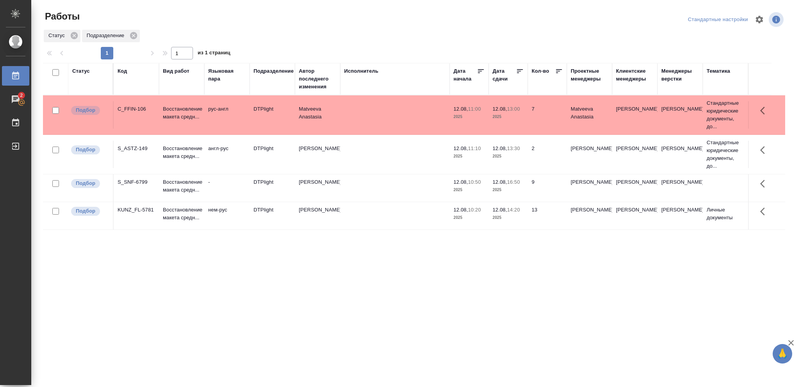
click at [517, 118] on p "2025" at bounding box center [507, 117] width 31 height 8
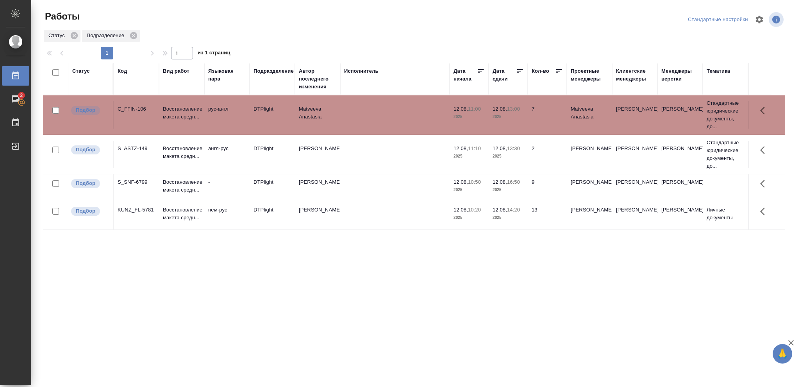
click at [517, 118] on p "2025" at bounding box center [507, 117] width 31 height 8
click at [516, 159] on p "2025" at bounding box center [507, 156] width 31 height 8
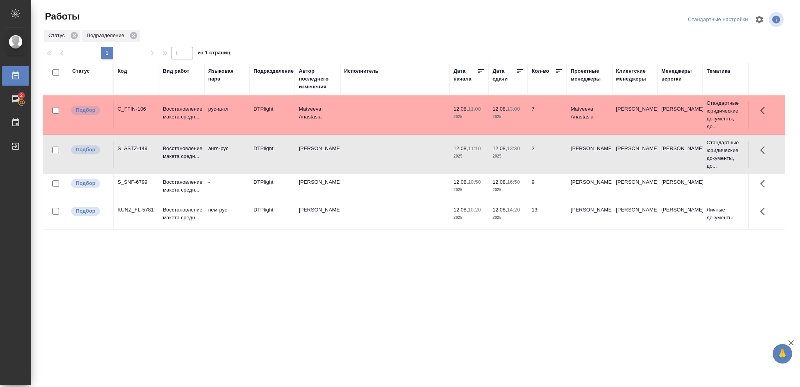
click at [516, 159] on p "2025" at bounding box center [507, 156] width 31 height 8
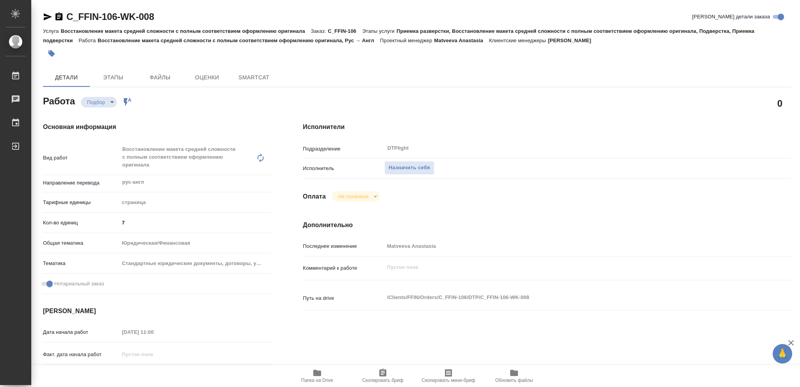
type textarea "x"
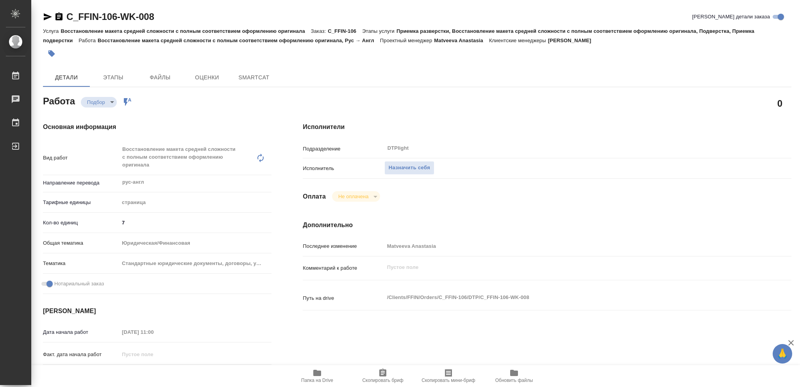
type textarea "x"
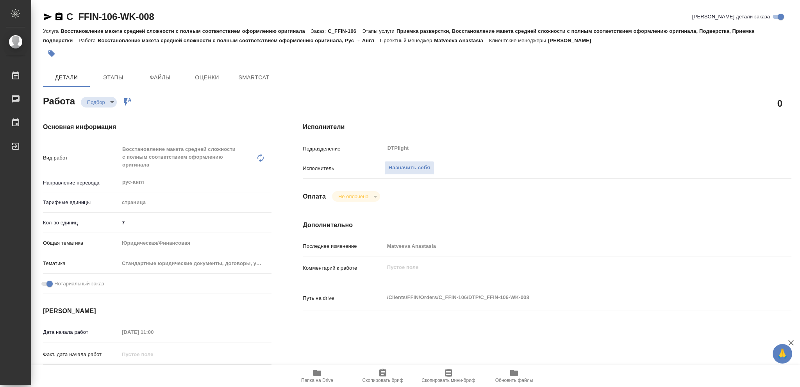
type textarea "x"
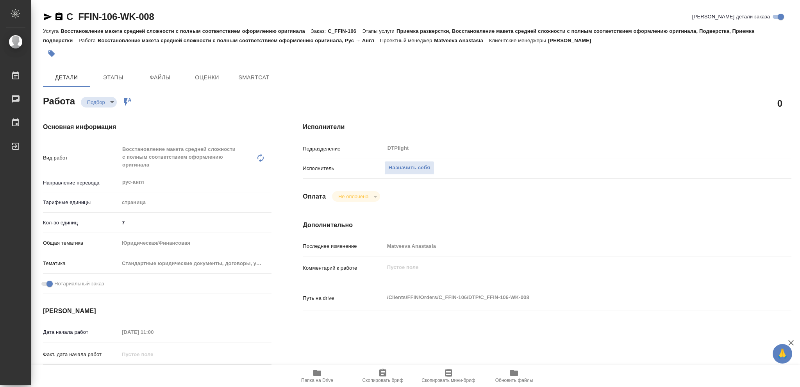
type textarea "x"
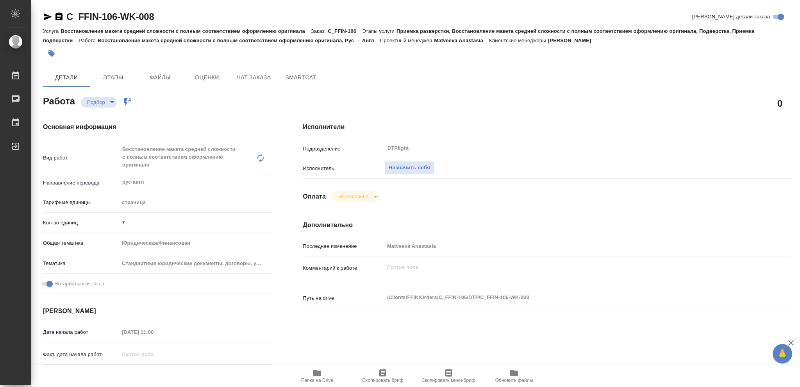
click at [311, 373] on span "Папка на Drive" at bounding box center [317, 375] width 56 height 15
type textarea "x"
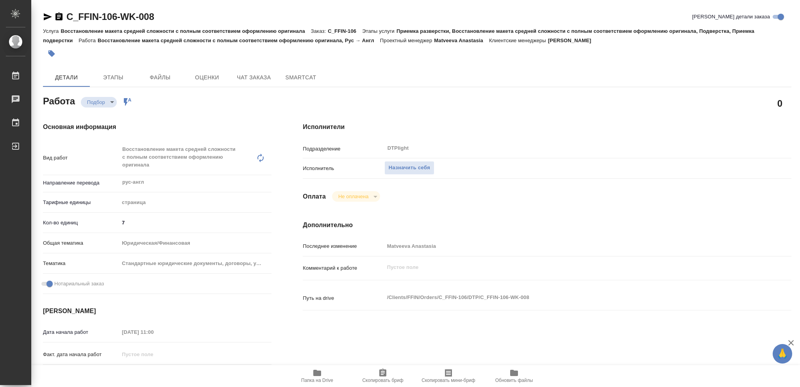
type textarea "x"
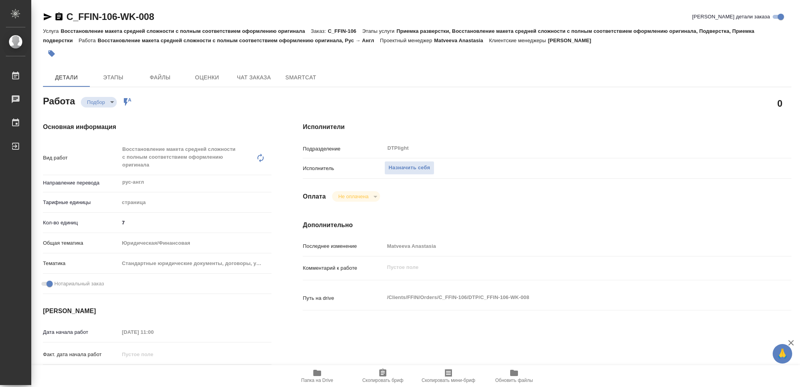
type textarea "x"
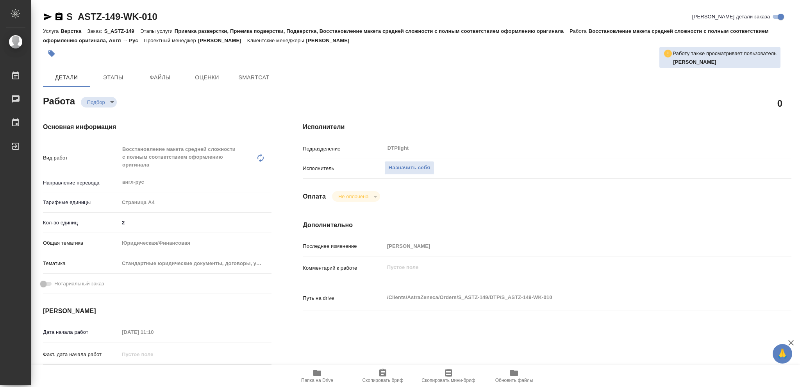
type textarea "x"
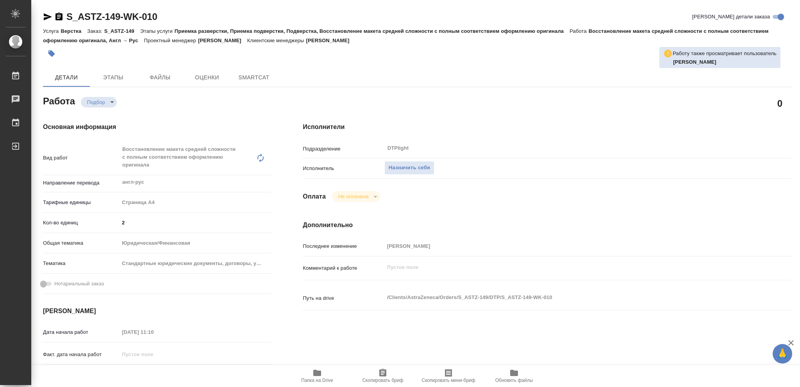
type textarea "x"
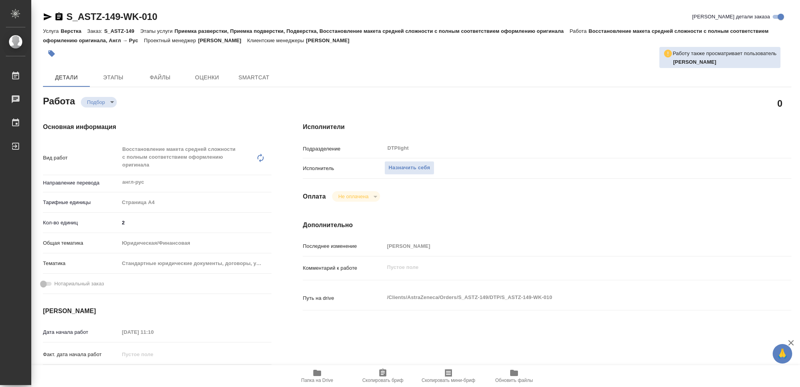
type textarea "x"
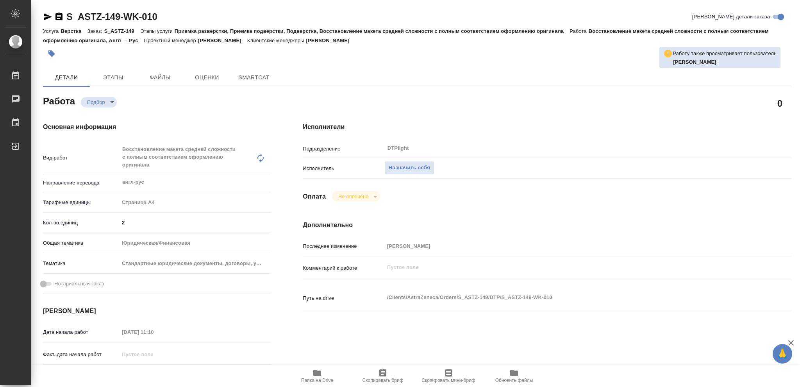
type textarea "x"
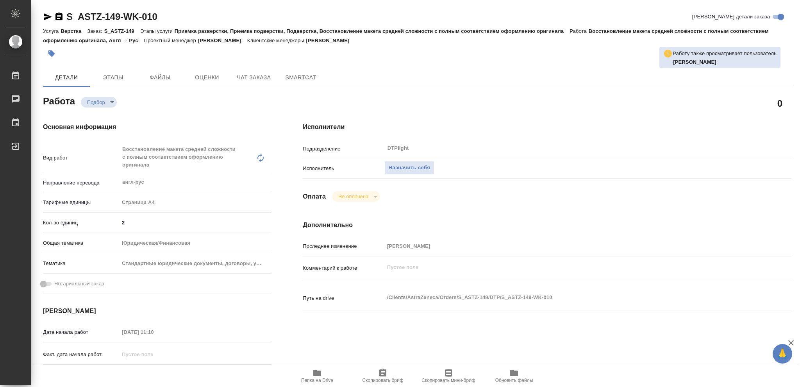
click at [319, 375] on icon "button" at bounding box center [317, 372] width 8 height 6
type textarea "x"
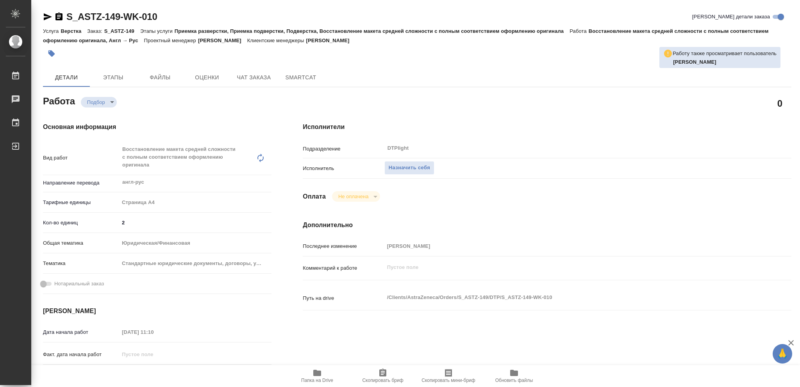
type textarea "x"
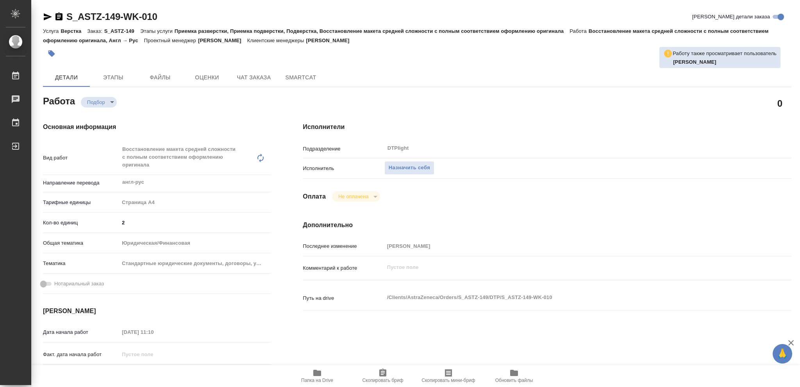
type textarea "x"
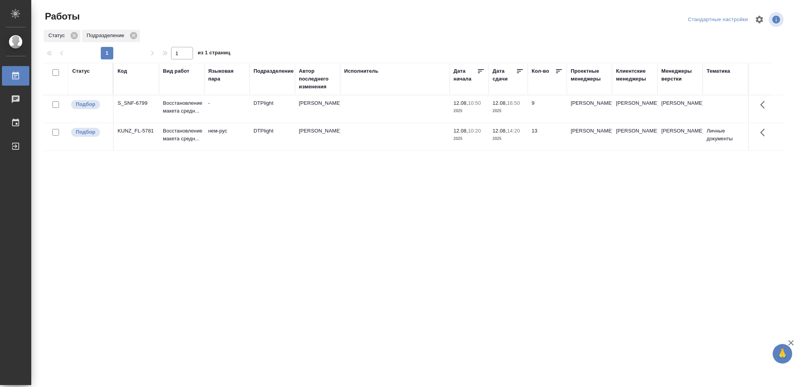
click at [513, 110] on p "2025" at bounding box center [507, 111] width 31 height 8
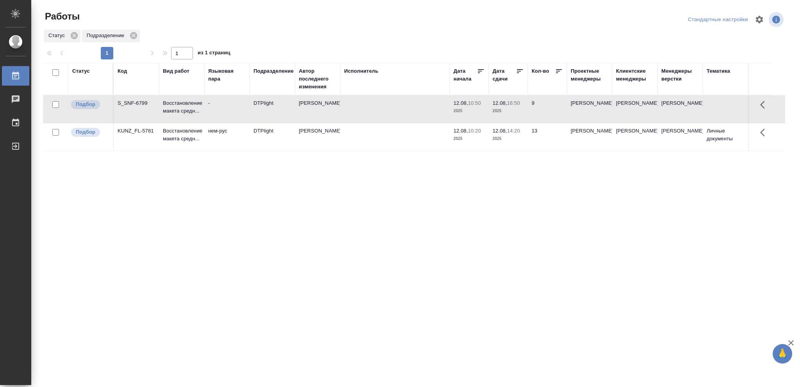
click at [513, 110] on p "2025" at bounding box center [507, 111] width 31 height 8
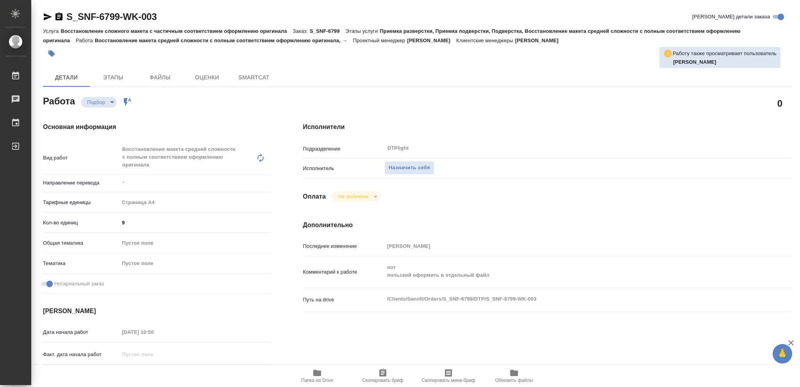
type textarea "x"
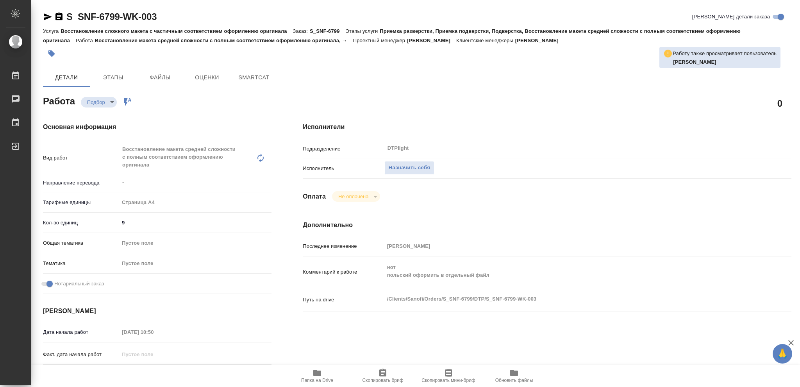
type textarea "x"
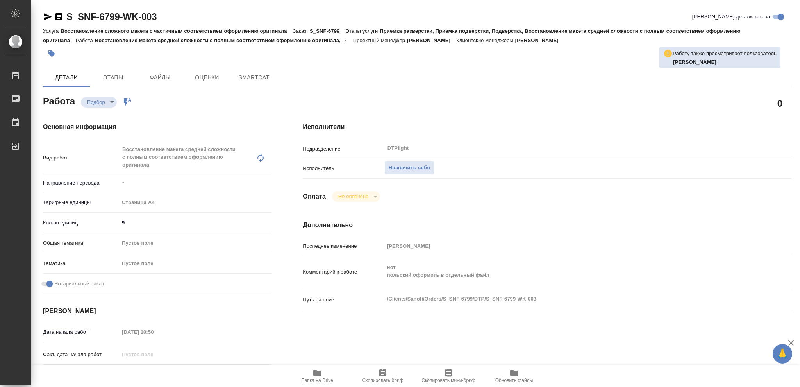
type textarea "x"
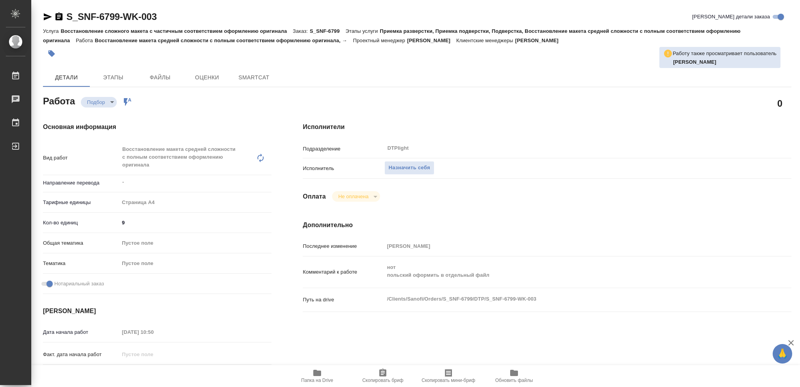
type textarea "x"
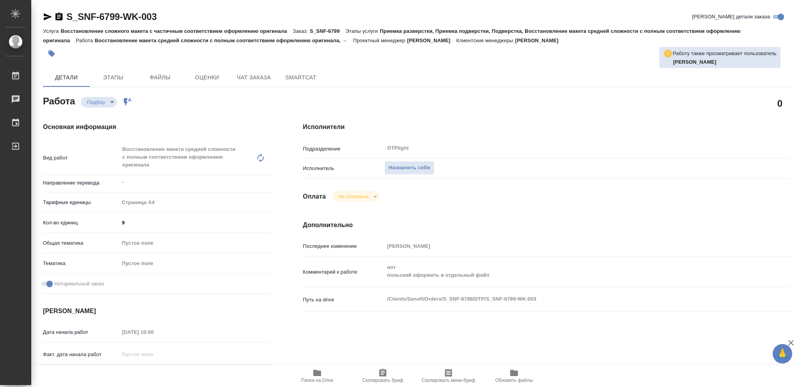
type textarea "x"
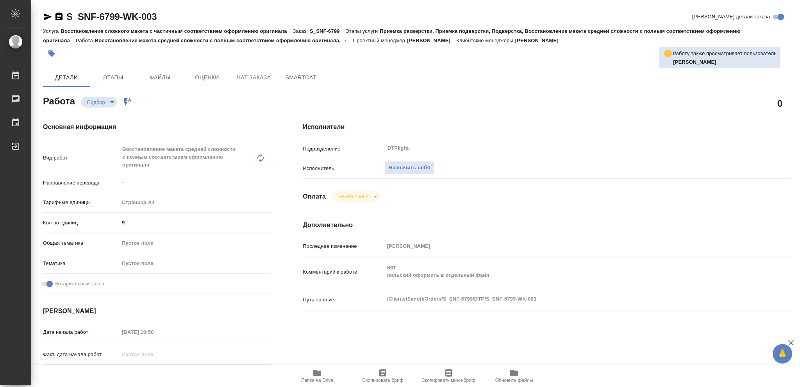
click at [316, 370] on icon "button" at bounding box center [317, 372] width 8 height 6
type textarea "x"
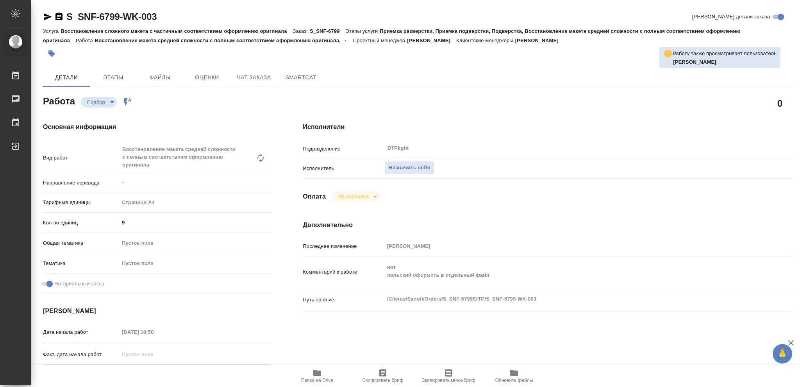
type textarea "x"
